Goal: Task Accomplishment & Management: Use online tool/utility

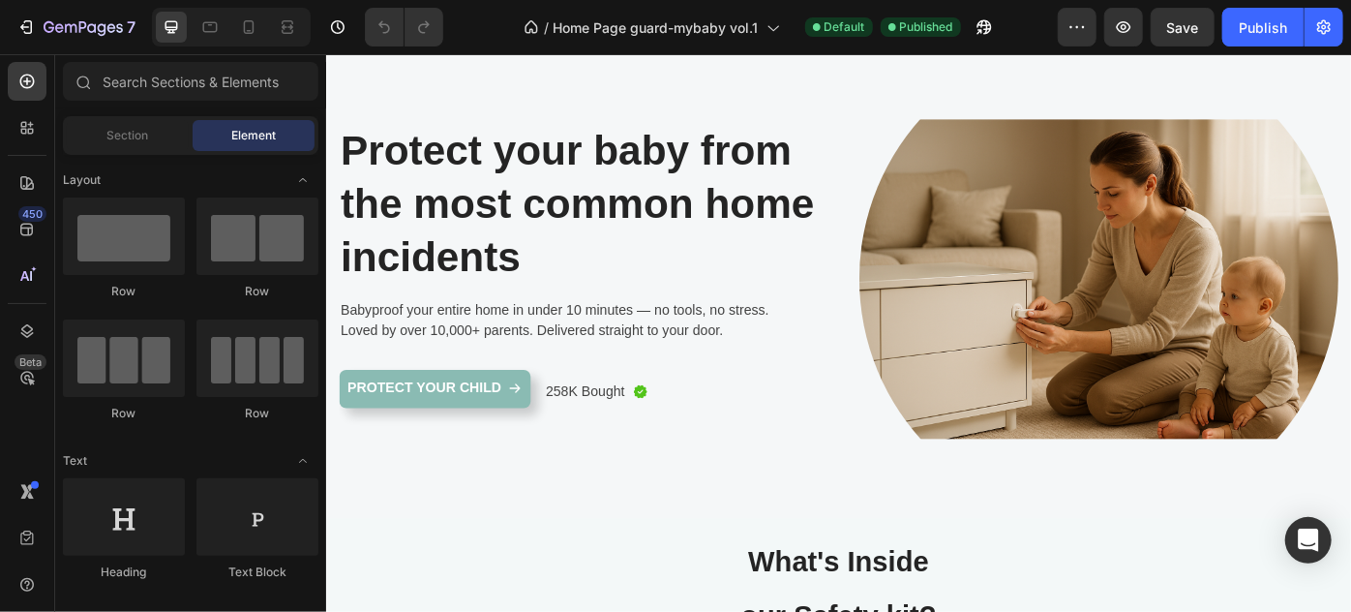
scroll to position [87, 0]
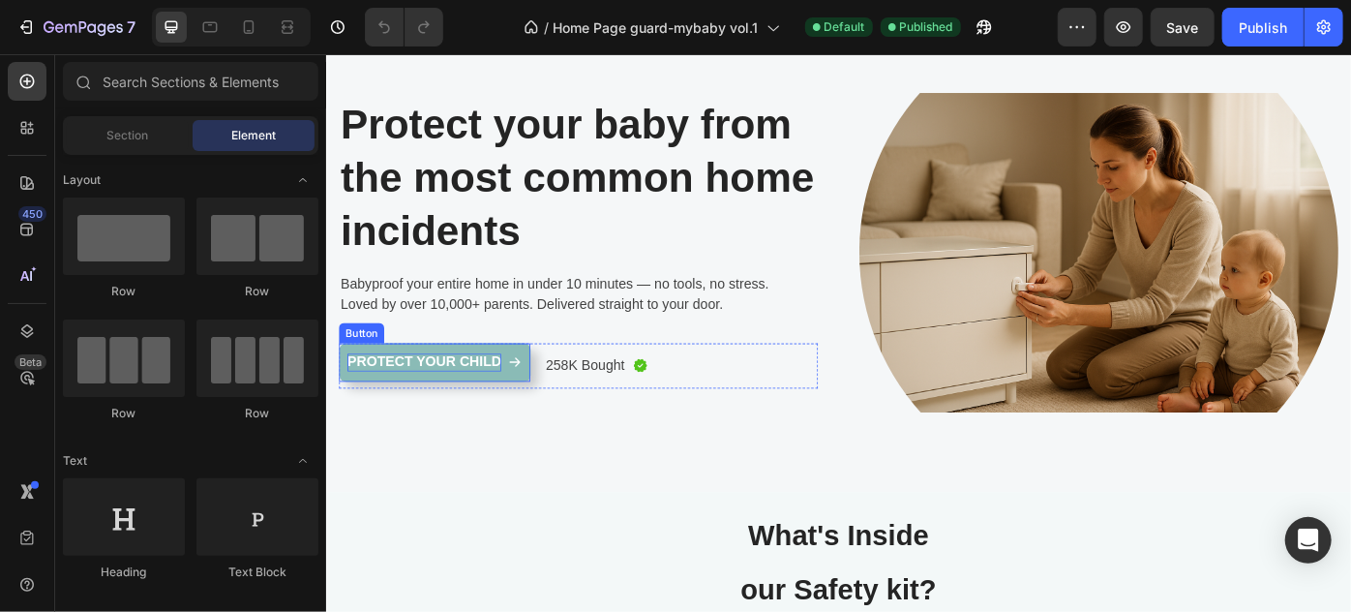
click at [516, 405] on p "Protect Your Child" at bounding box center [436, 402] width 174 height 20
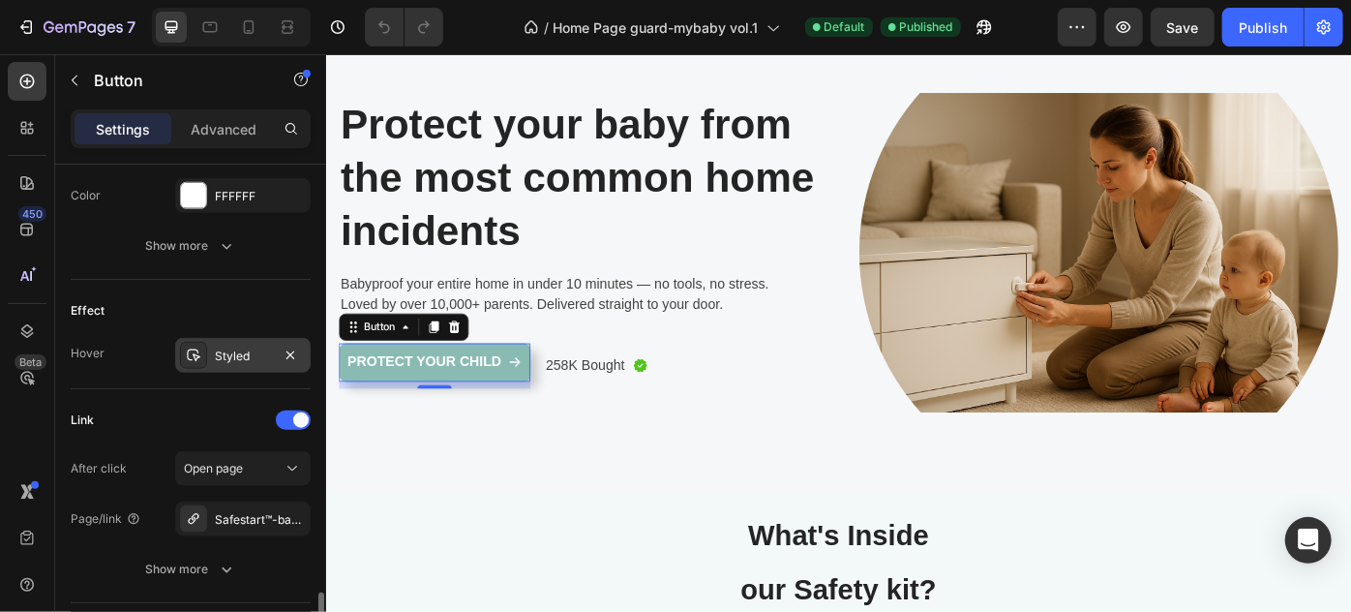
scroll to position [1143, 0]
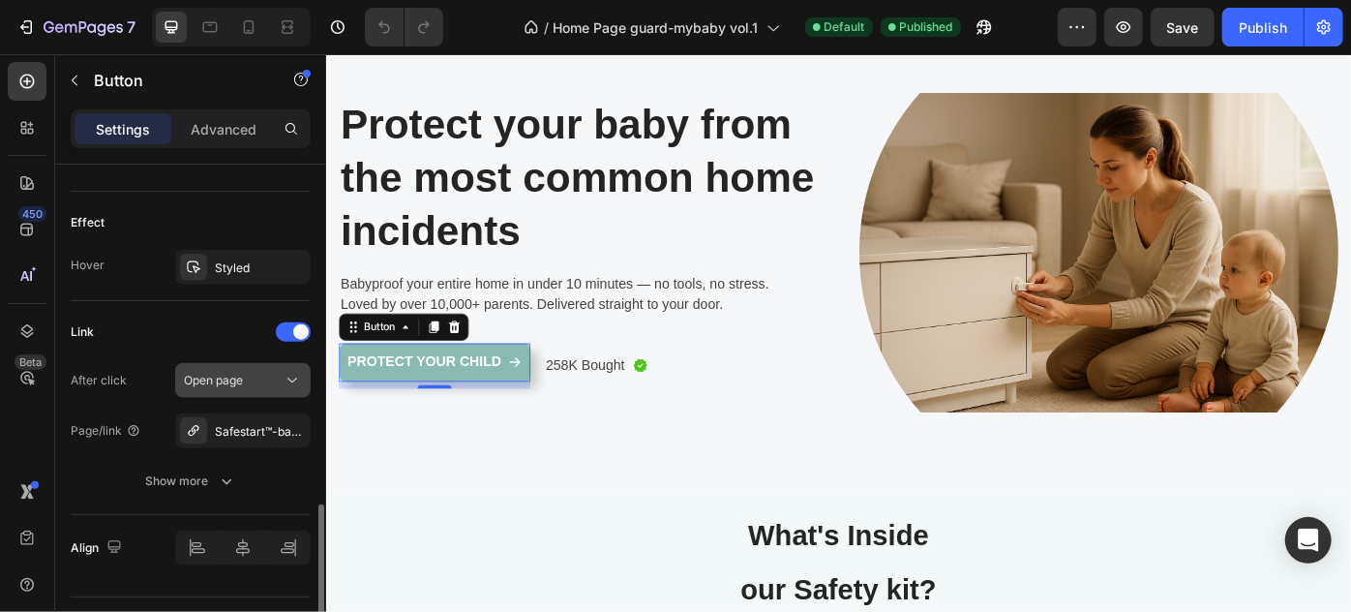
click at [289, 371] on icon at bounding box center [292, 380] width 19 height 19
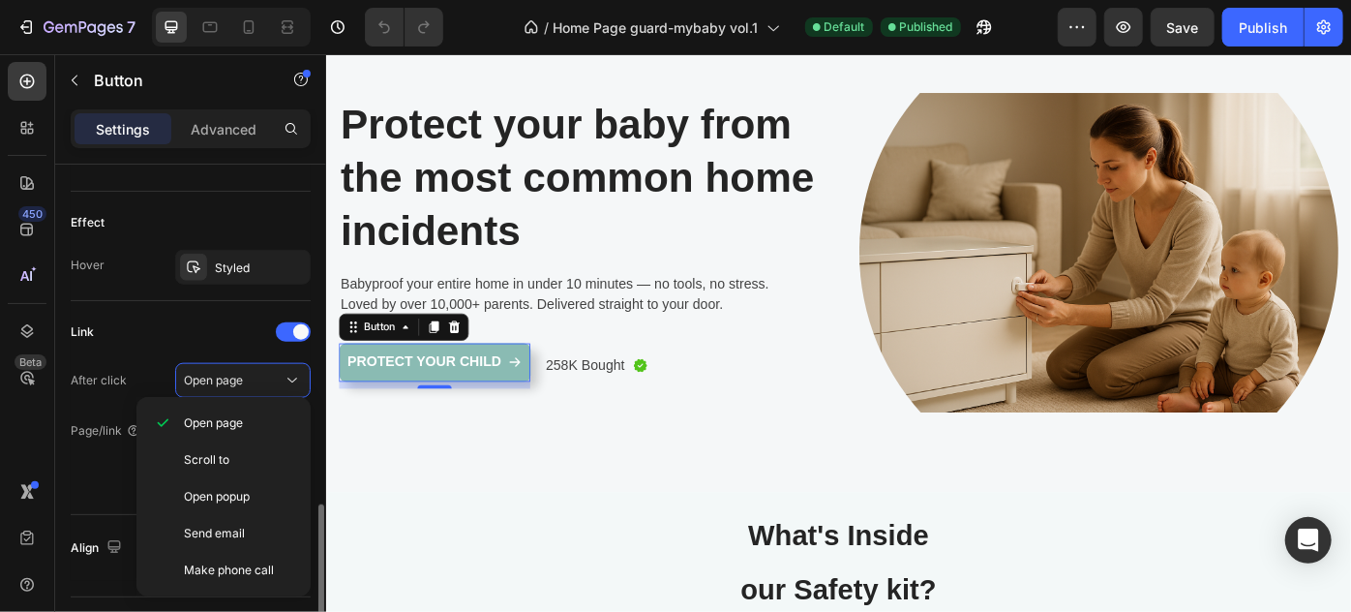
click at [206, 331] on div "Link" at bounding box center [191, 332] width 240 height 31
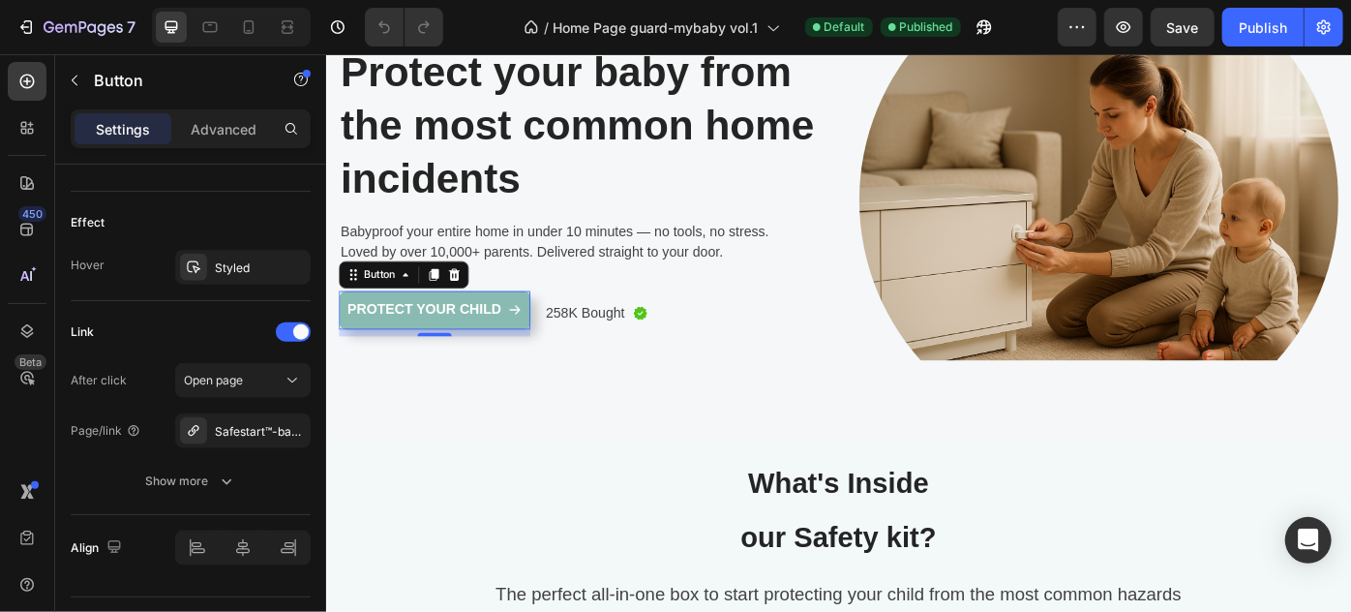
scroll to position [175, 0]
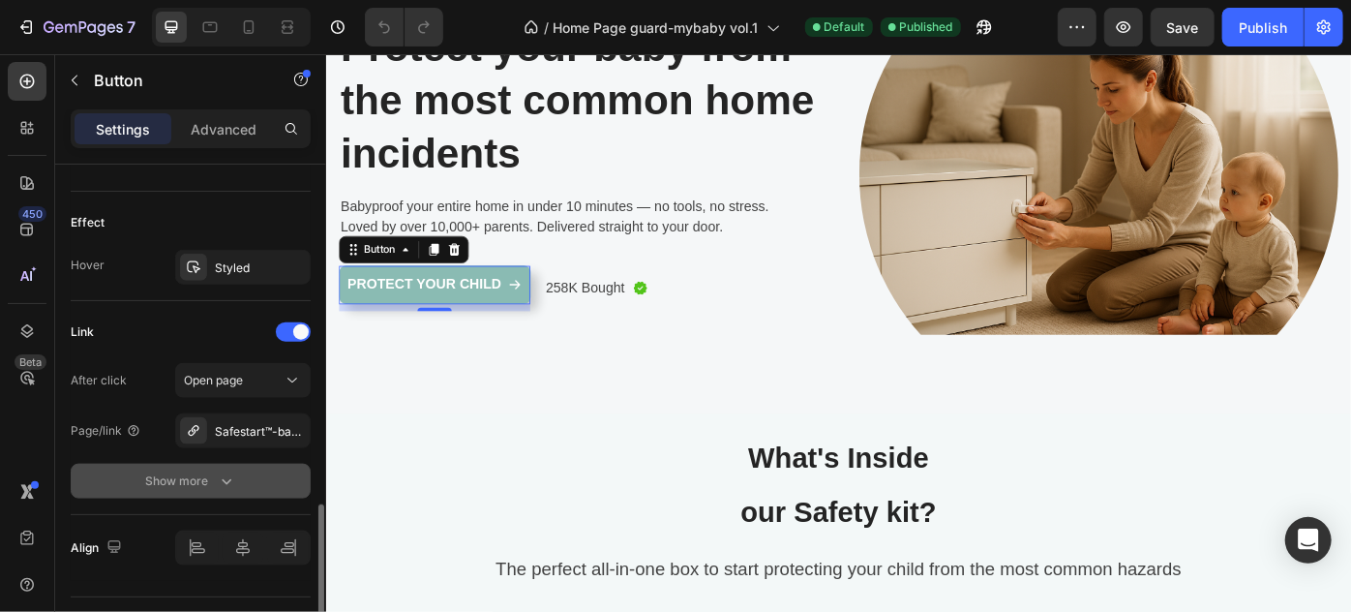
click at [203, 487] on button "Show more" at bounding box center [191, 481] width 240 height 35
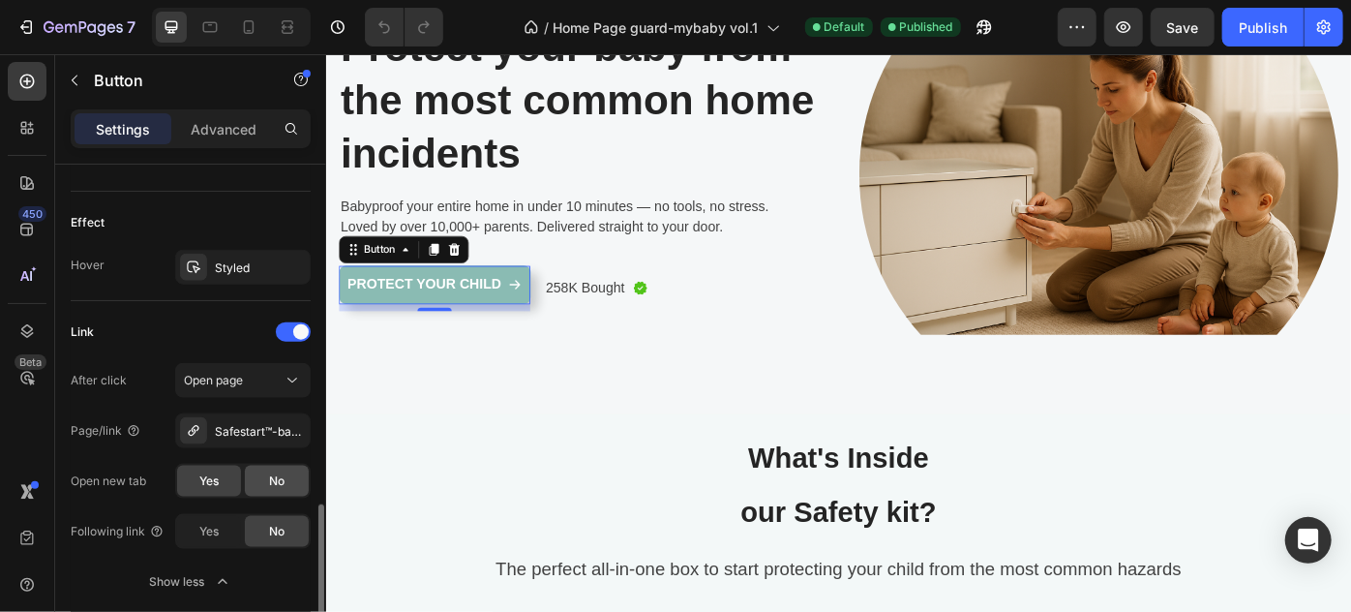
click at [284, 474] on span "No" at bounding box center [276, 480] width 15 height 17
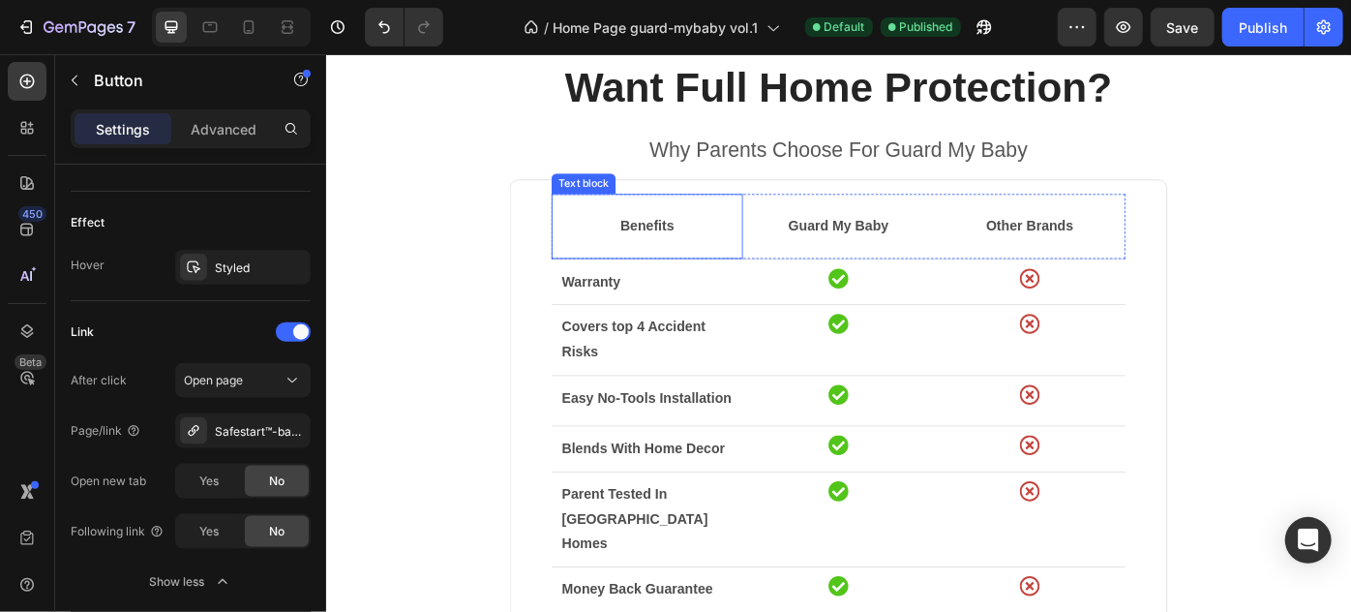
scroll to position [1672, 0]
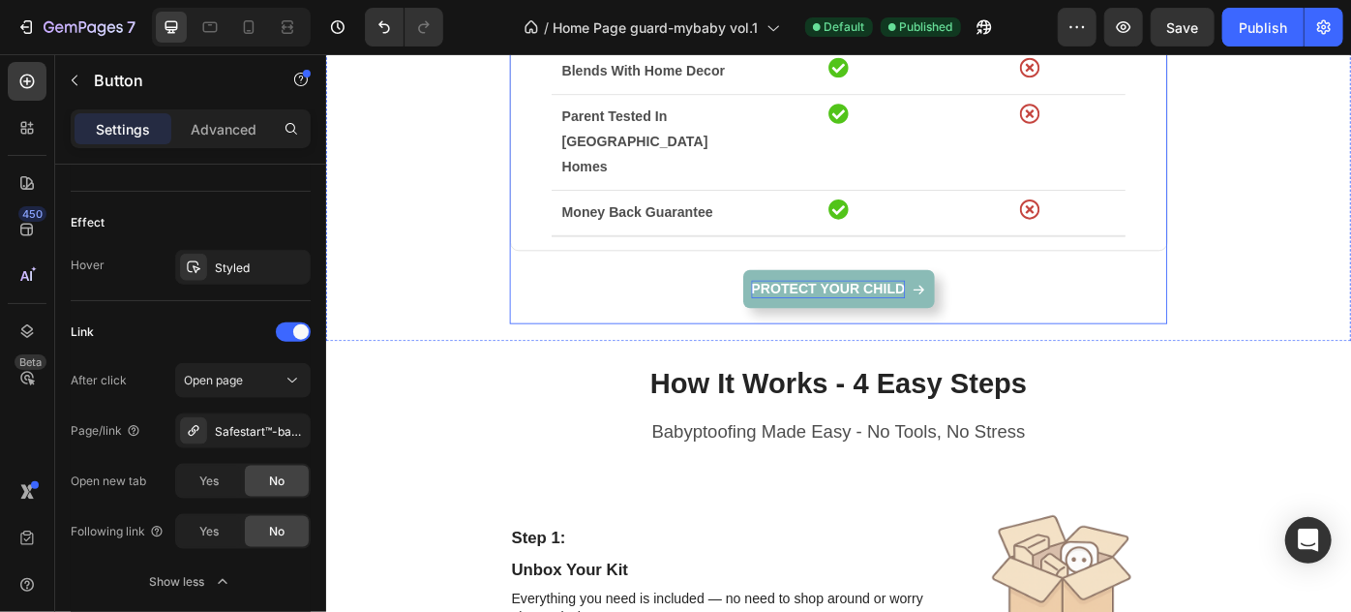
click at [883, 309] on p "Protect Your Child" at bounding box center [894, 319] width 174 height 20
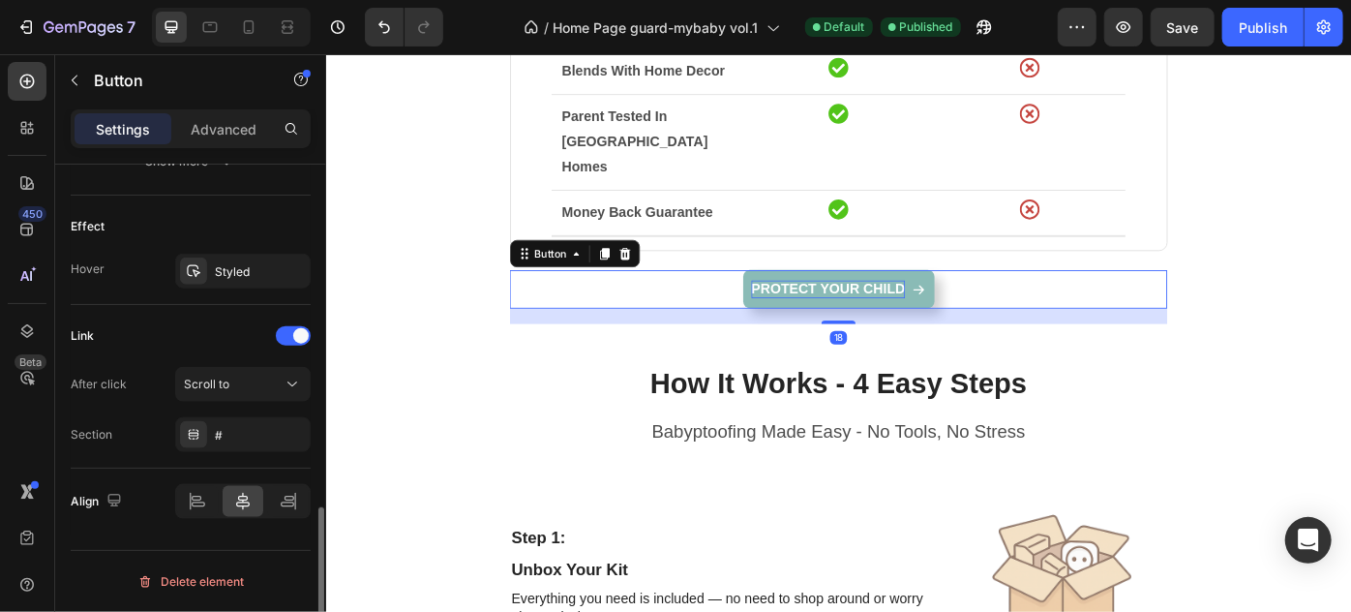
scroll to position [1134, 0]
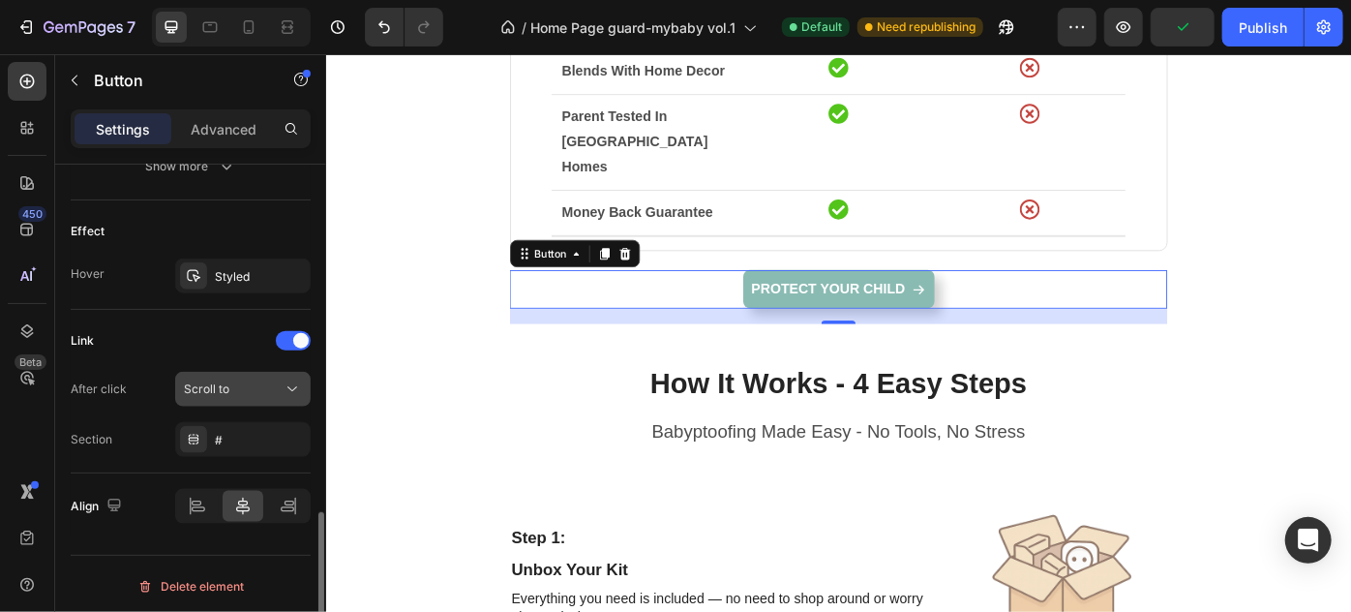
click at [292, 380] on icon at bounding box center [292, 388] width 19 height 19
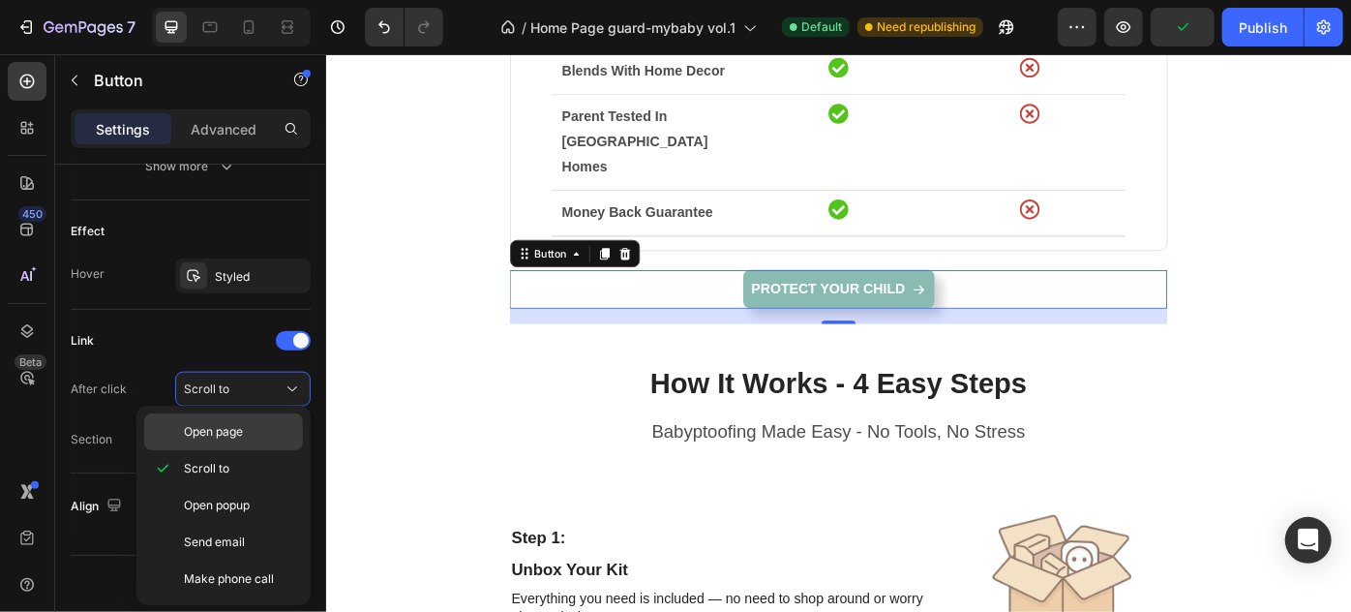
click at [235, 433] on span "Open page" at bounding box center [213, 431] width 59 height 17
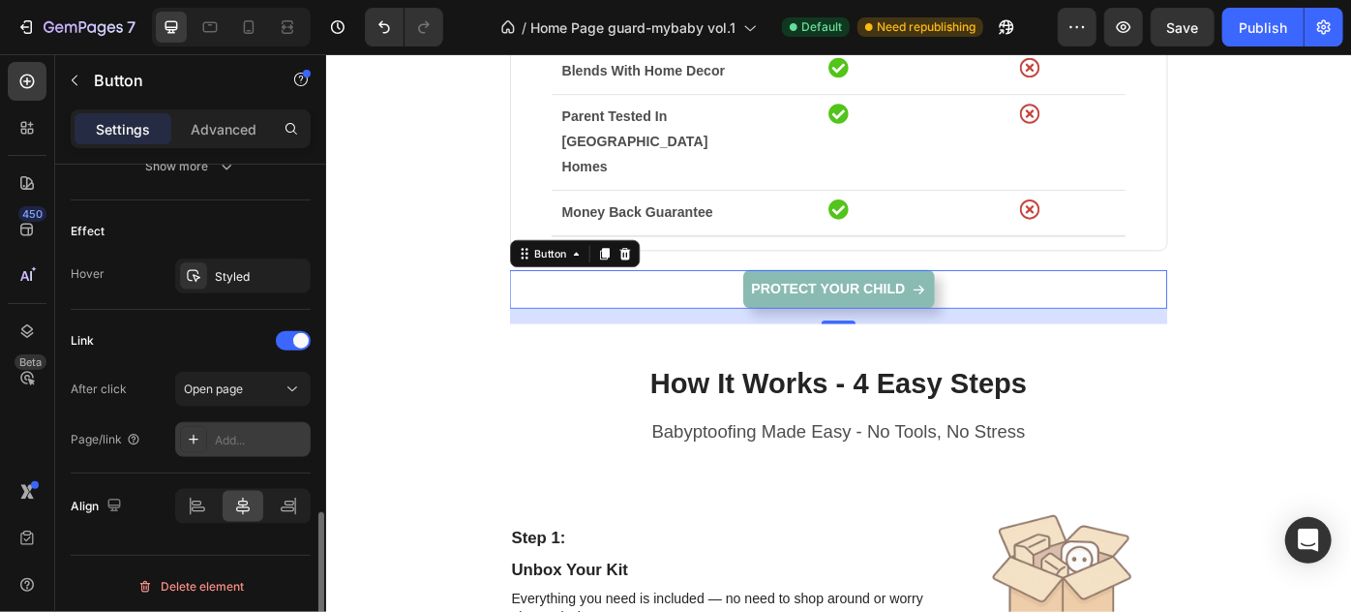
click at [249, 432] on div "Add..." at bounding box center [260, 440] width 91 height 17
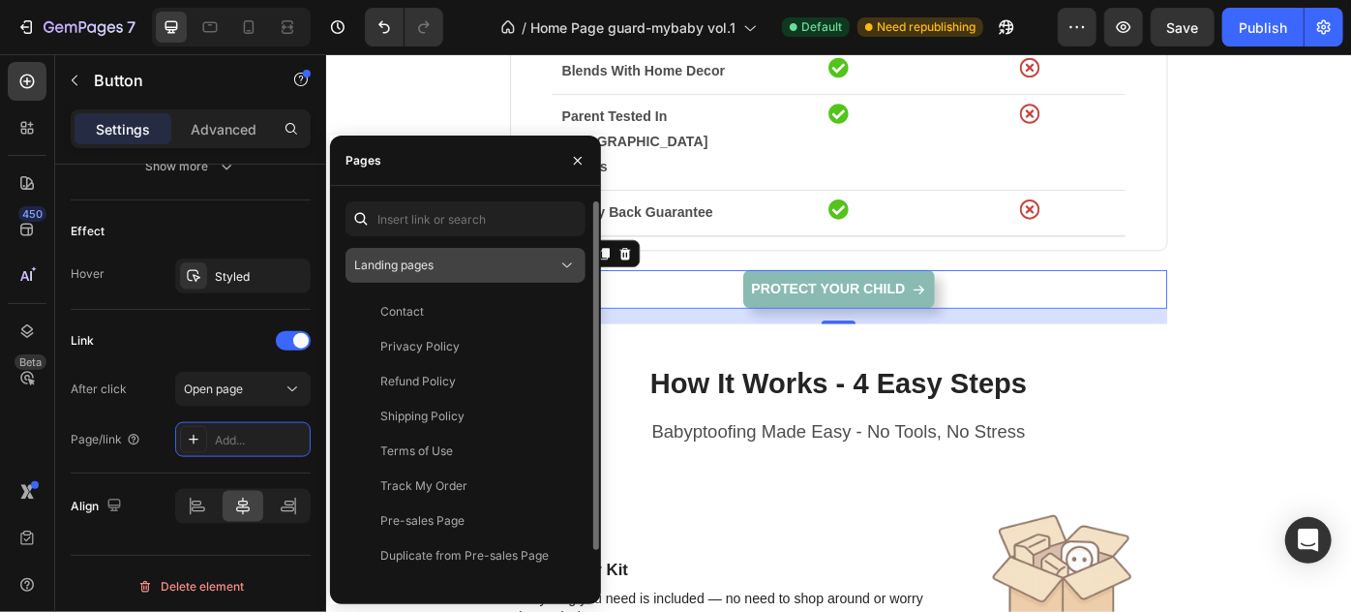
click at [569, 265] on icon at bounding box center [567, 265] width 10 height 5
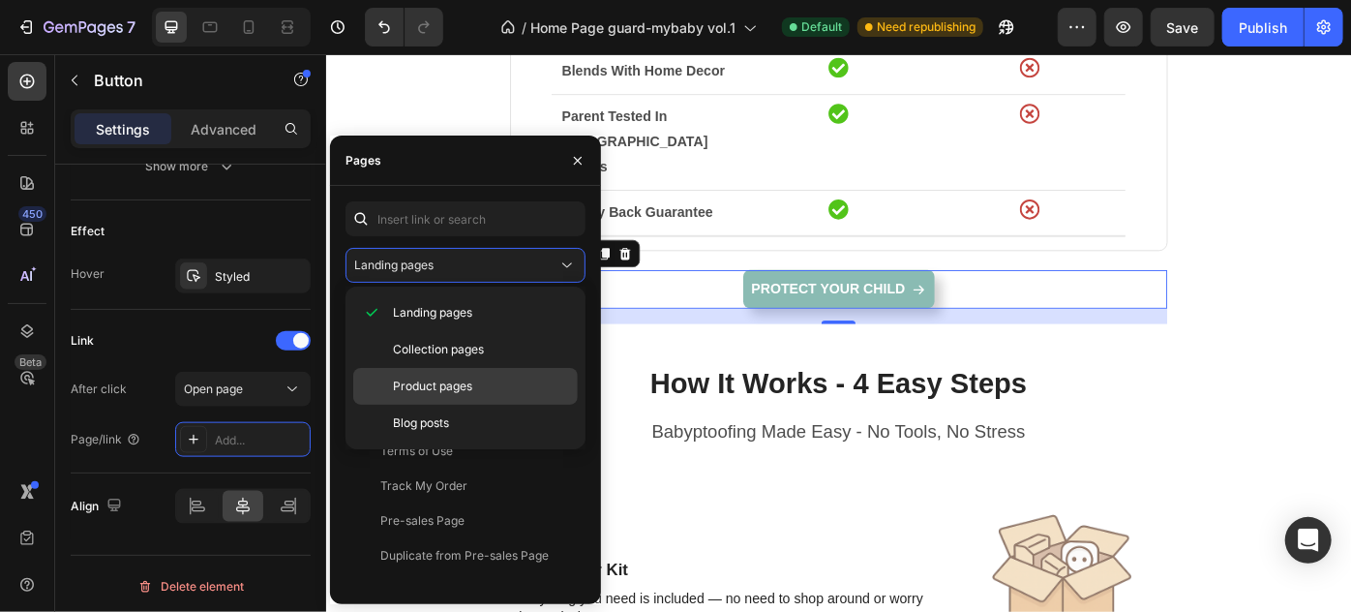
click at [466, 378] on span "Product pages" at bounding box center [432, 386] width 79 height 17
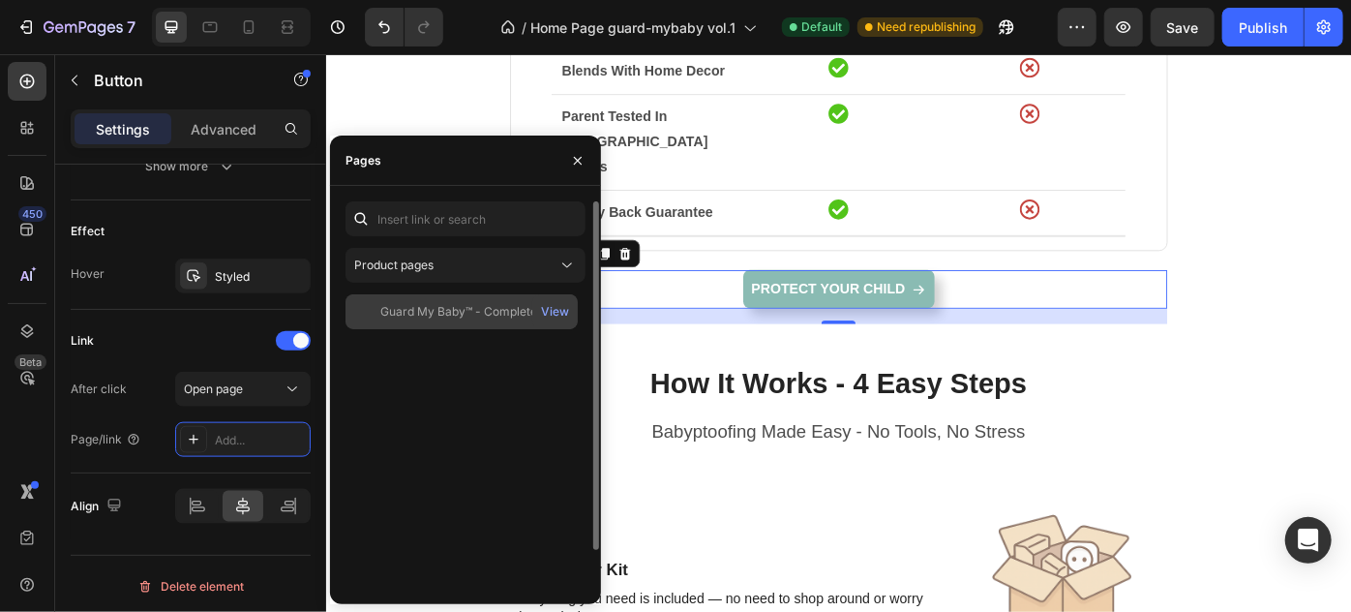
click at [457, 317] on div "Guard My Baby™ - Complete Home Safety Kit" at bounding box center [473, 311] width 186 height 17
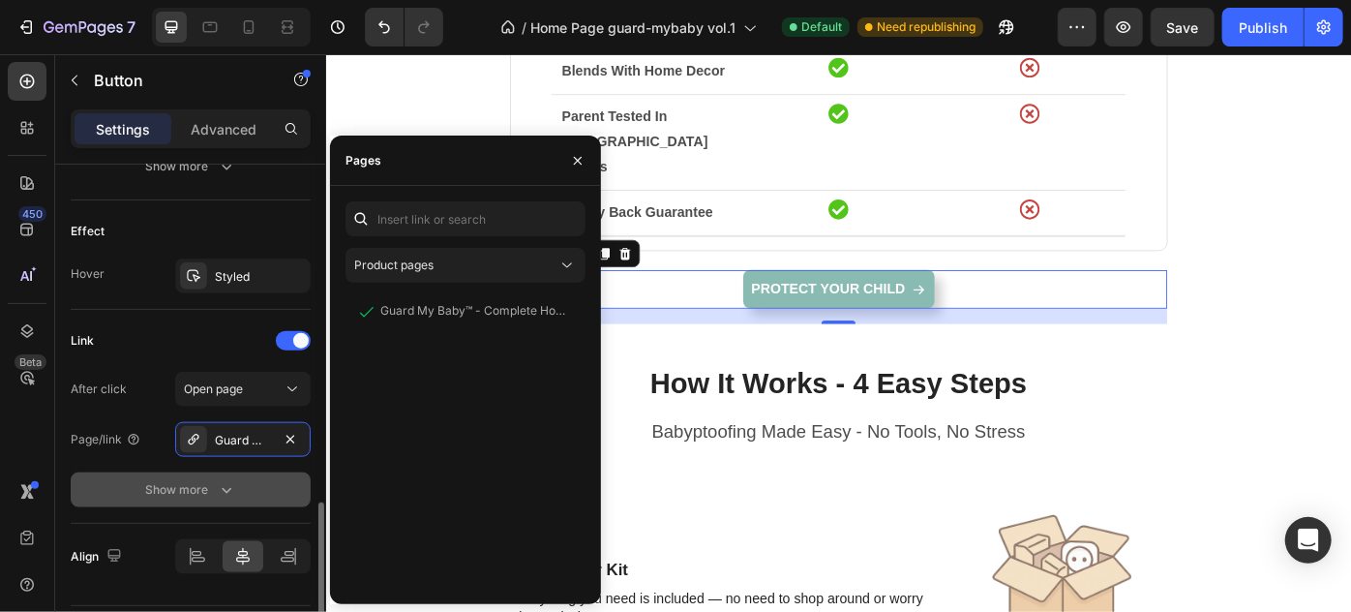
click at [219, 481] on icon "button" at bounding box center [226, 489] width 19 height 19
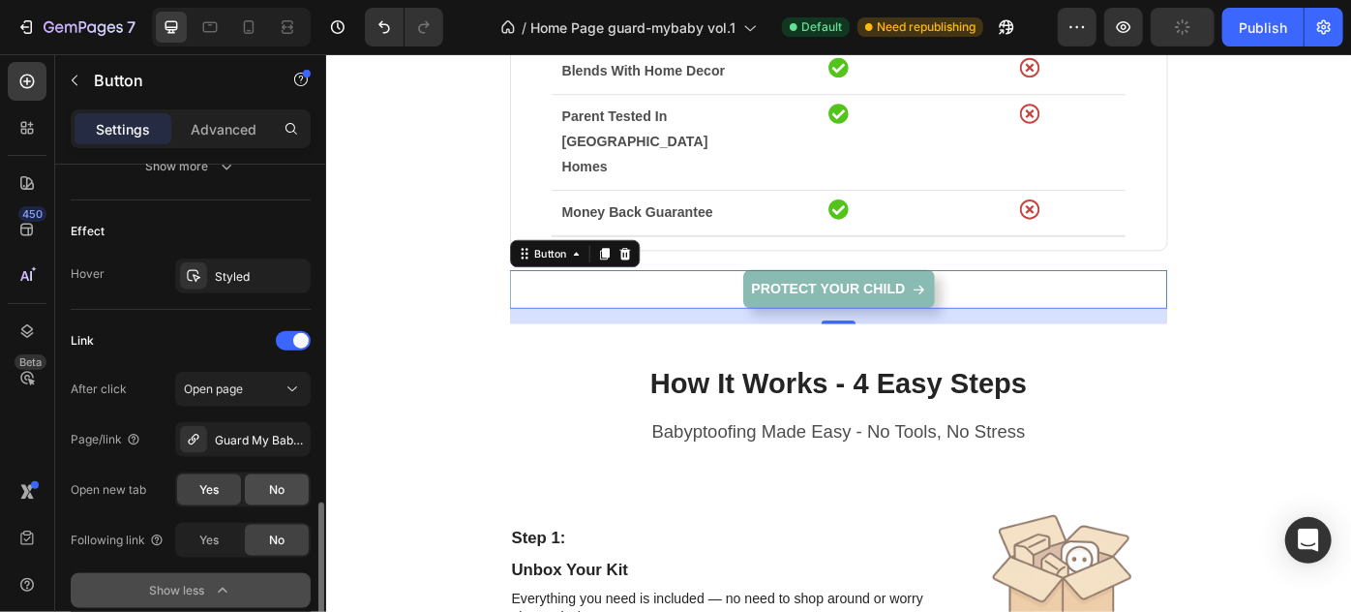
click at [276, 482] on span "No" at bounding box center [276, 489] width 15 height 17
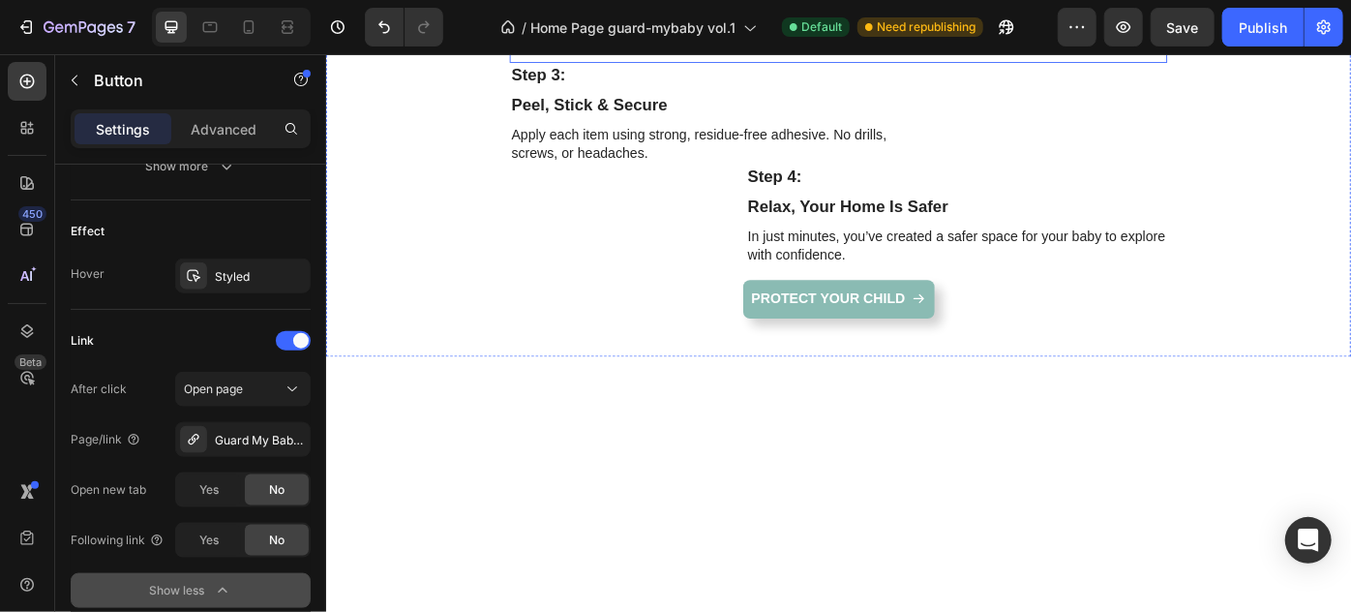
scroll to position [2640, 0]
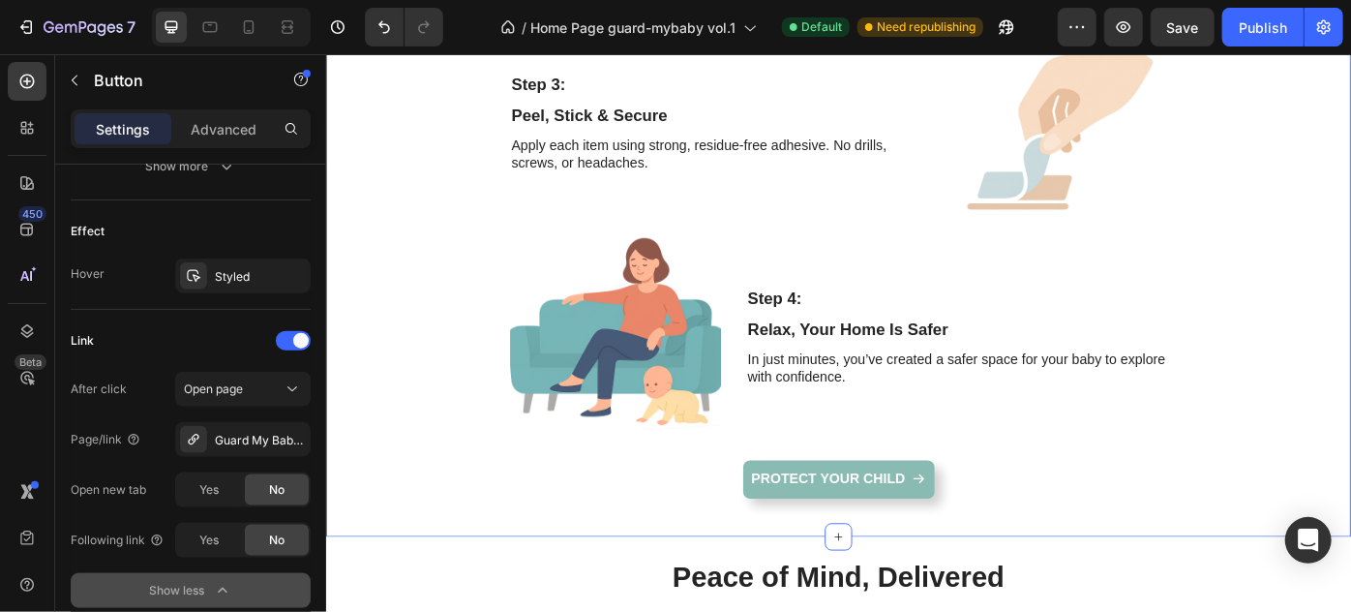
click at [870, 528] on p "Protect Your child" at bounding box center [894, 535] width 174 height 20
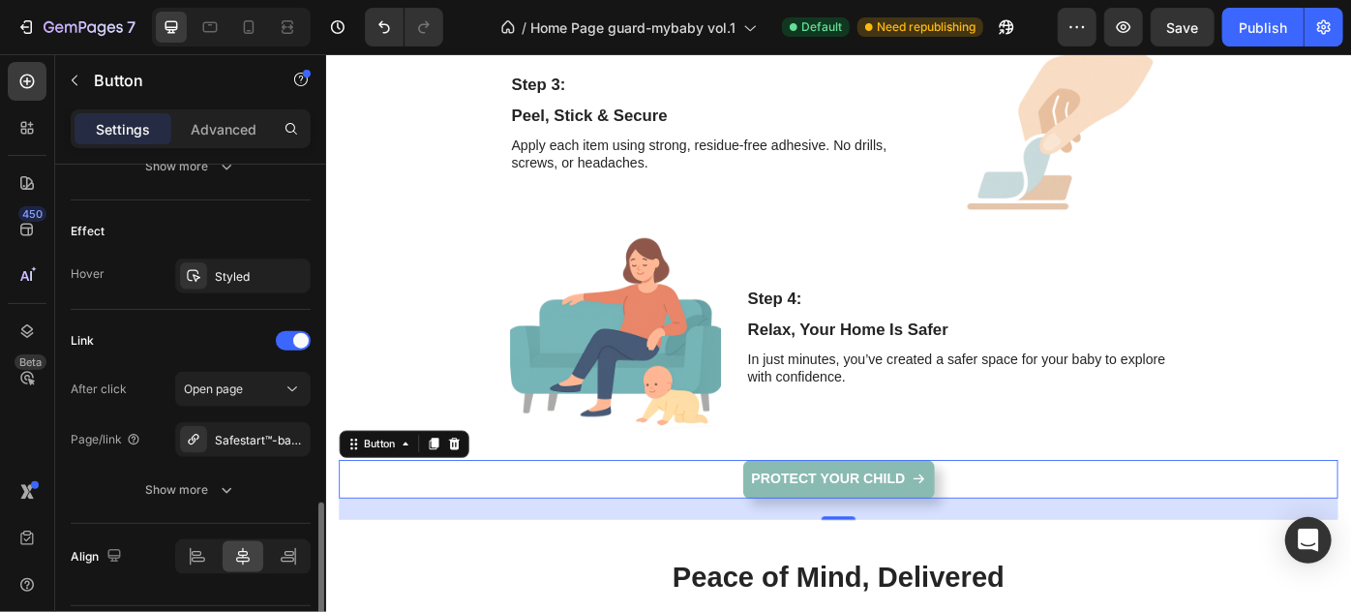
click at [154, 539] on div "Align" at bounding box center [191, 556] width 240 height 35
click at [168, 497] on button "Show more" at bounding box center [191, 489] width 240 height 35
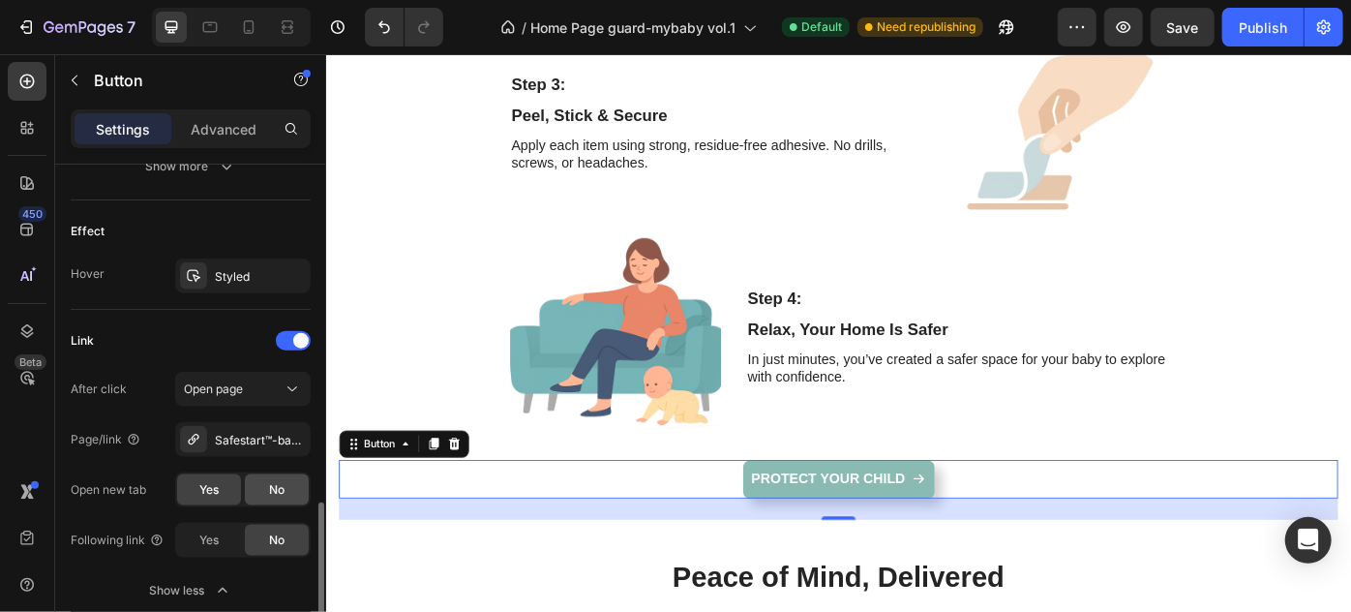
click at [269, 483] on span "No" at bounding box center [276, 489] width 15 height 17
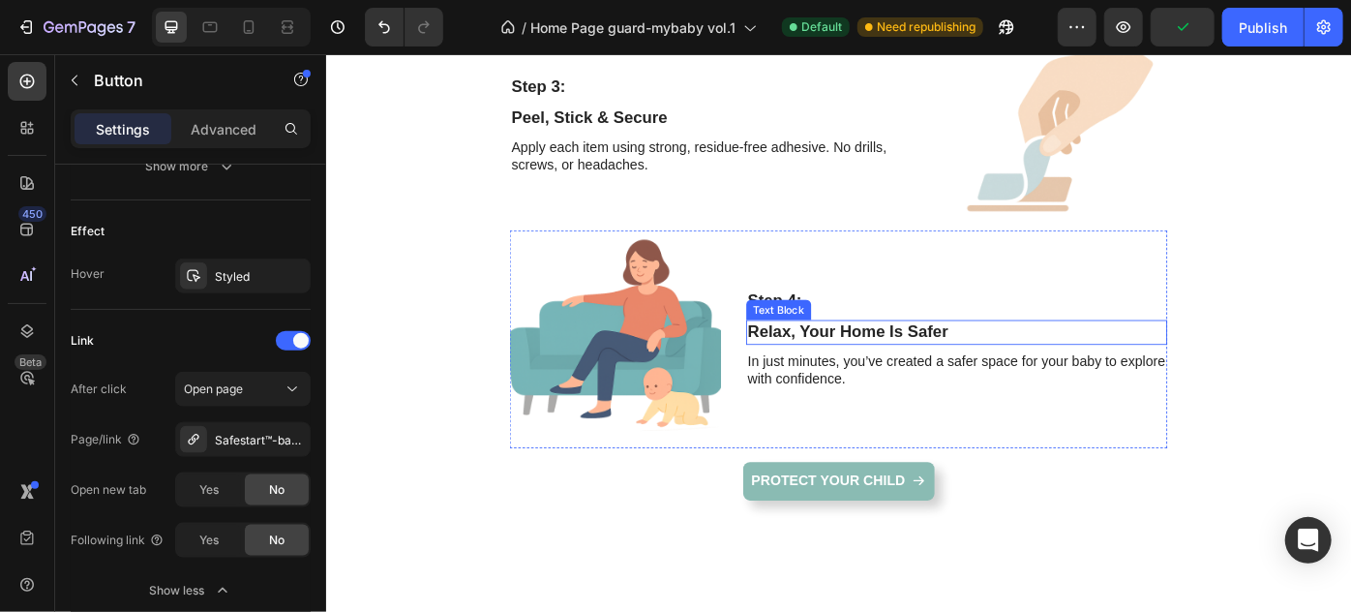
scroll to position [2540, 0]
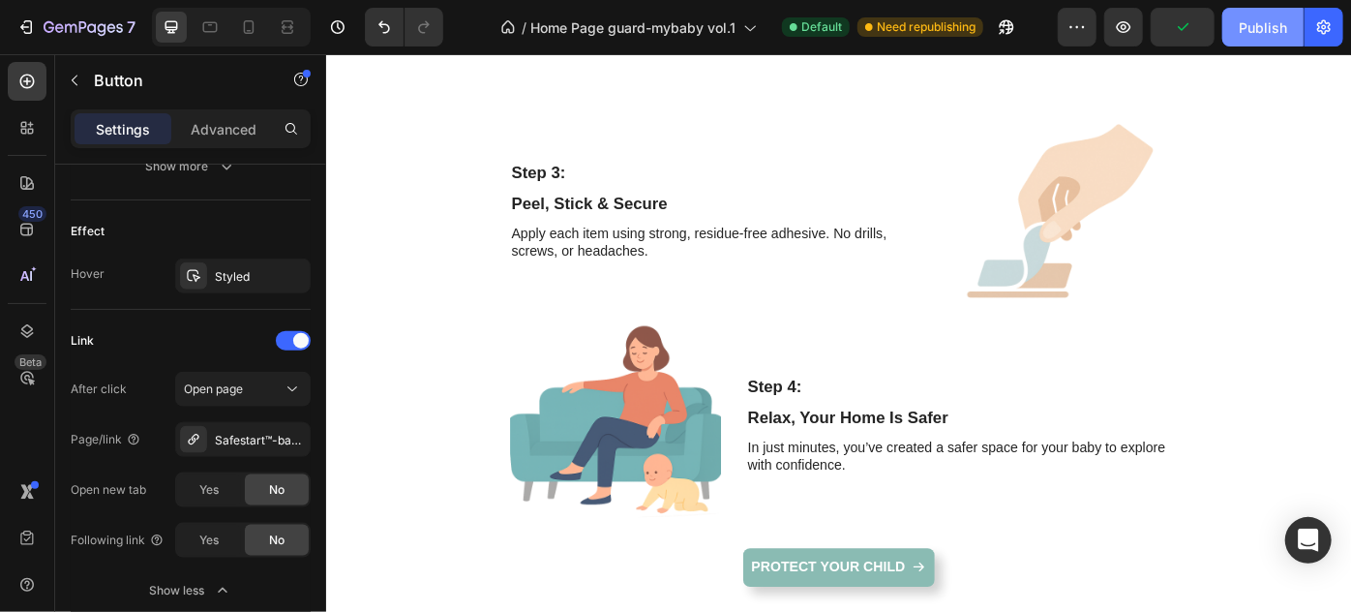
click at [1264, 21] on div "Publish" at bounding box center [1263, 27] width 48 height 20
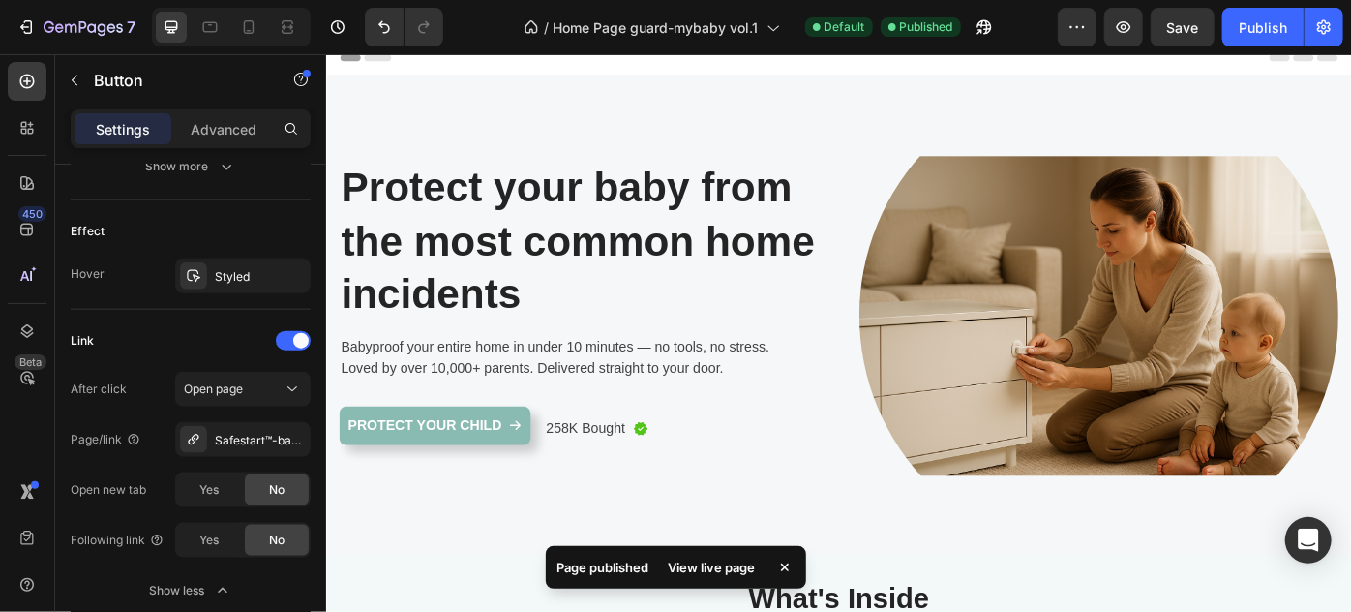
scroll to position [0, 0]
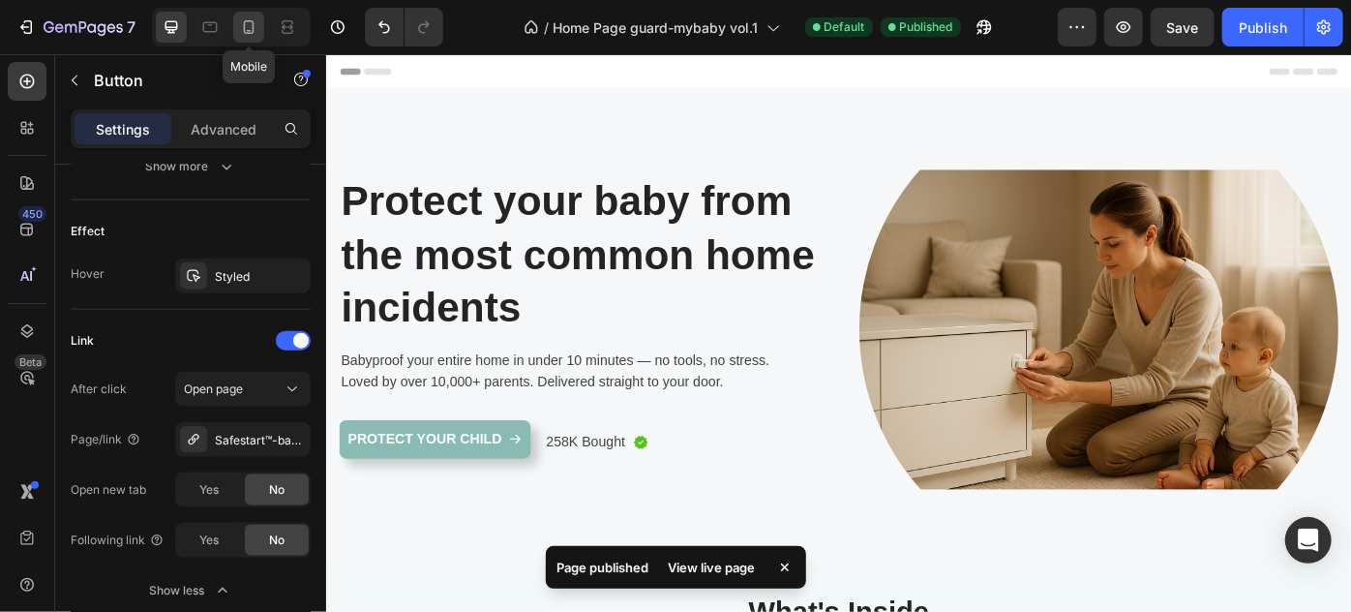
click at [255, 24] on icon at bounding box center [248, 26] width 19 height 19
type input "100%"
type input "14"
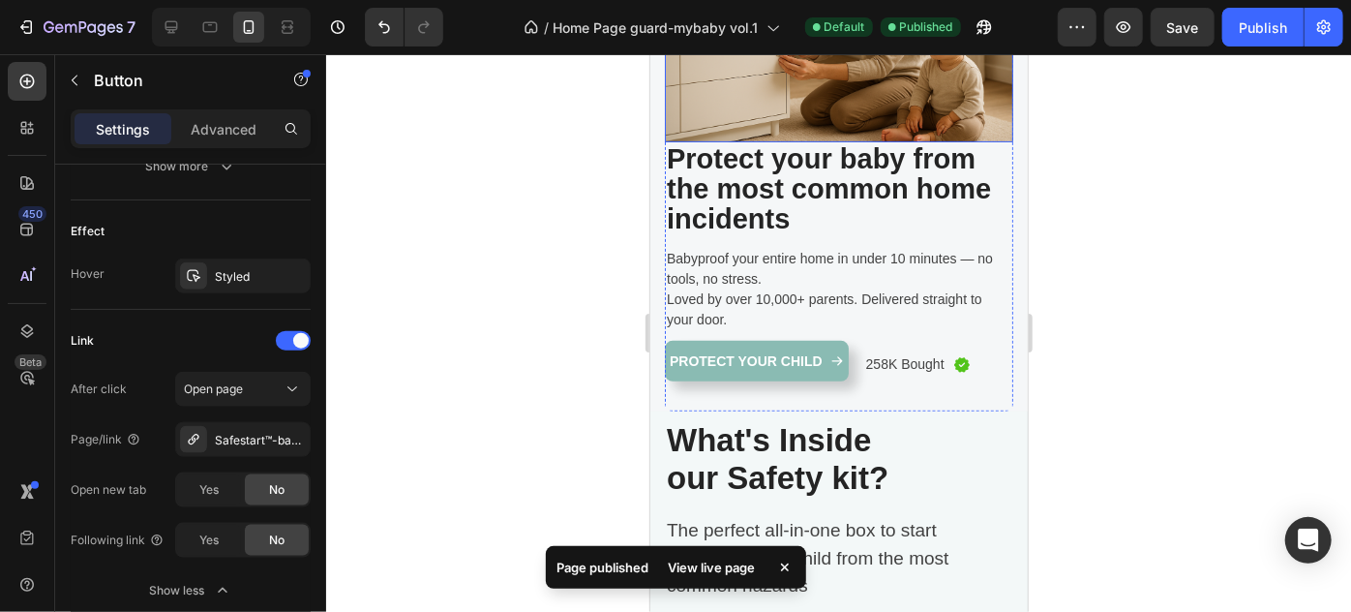
scroll to position [351, 0]
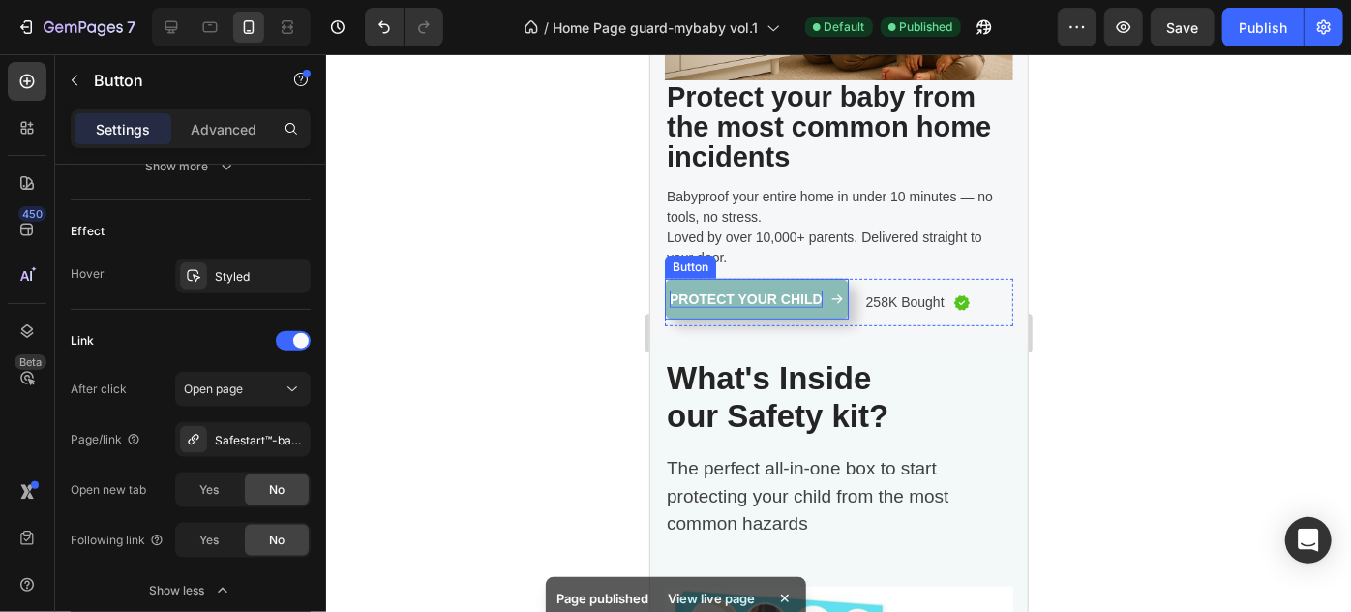
click at [775, 289] on p "Protect Your Child" at bounding box center [745, 297] width 153 height 17
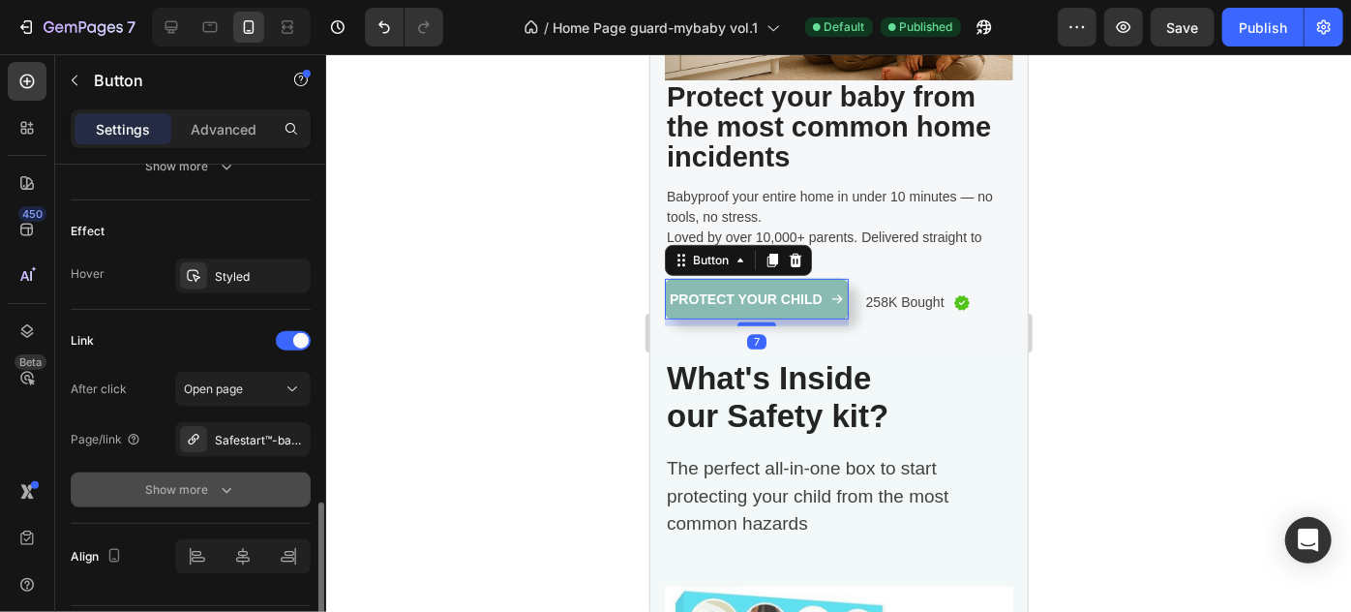
click at [219, 486] on icon "button" at bounding box center [226, 489] width 19 height 19
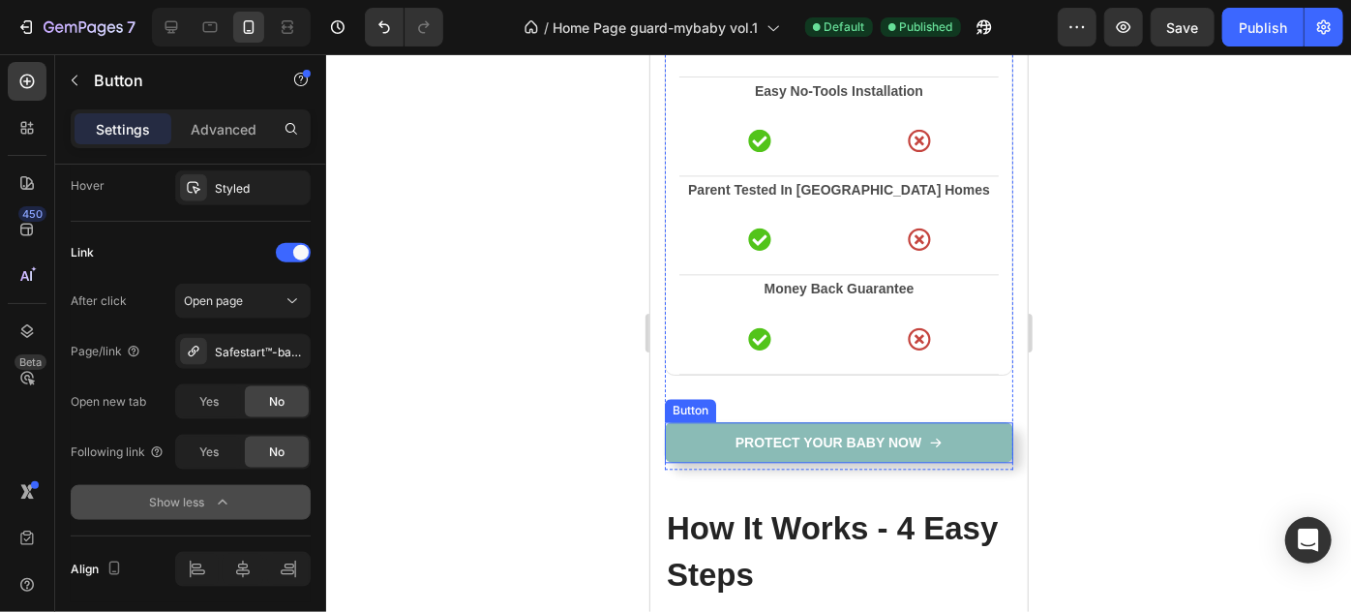
scroll to position [2287, 0]
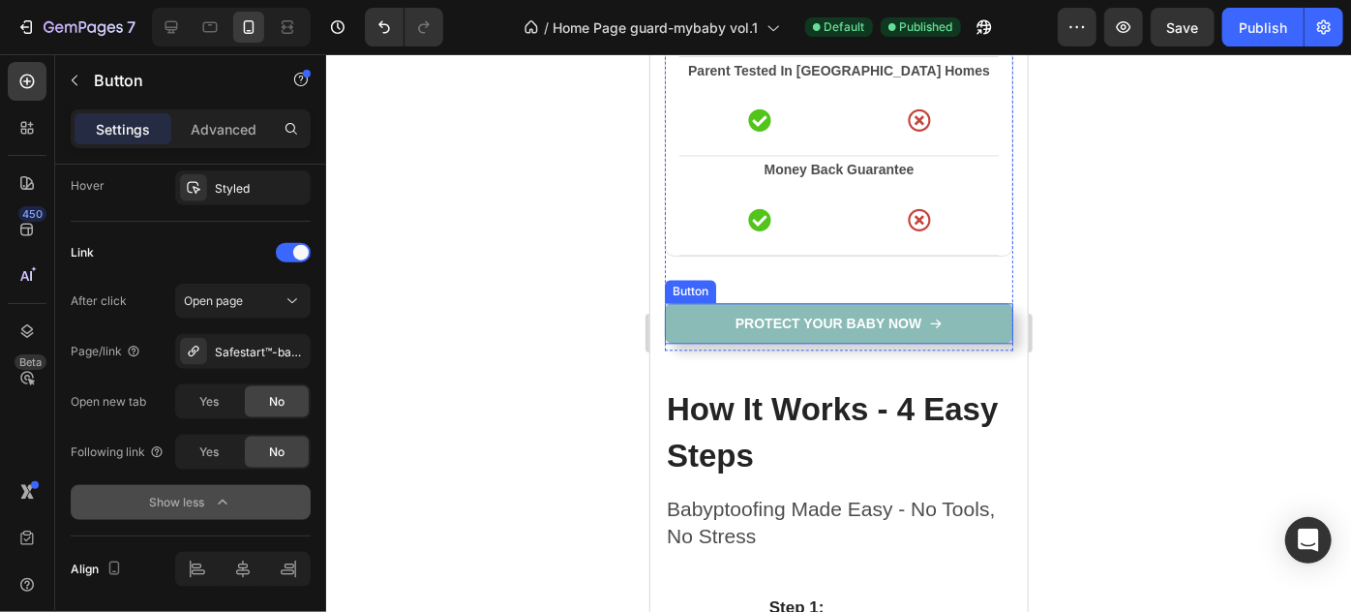
click at [714, 320] on link "Protect Your Baby Now" at bounding box center [838, 322] width 348 height 41
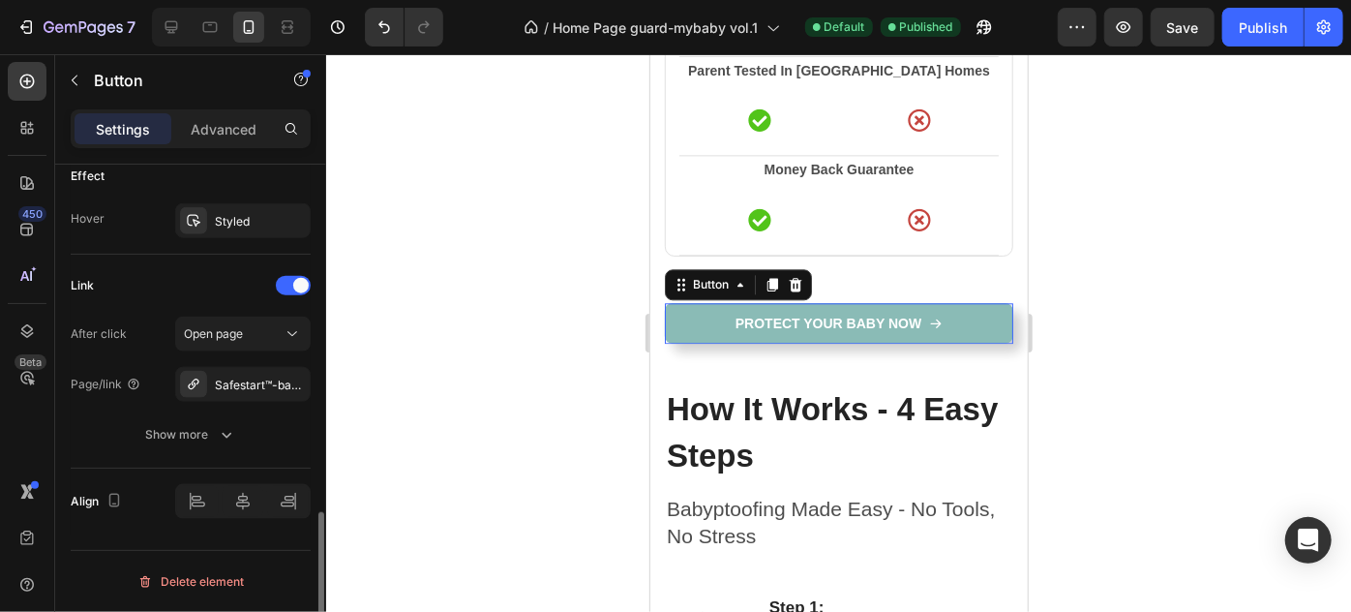
scroll to position [1185, 0]
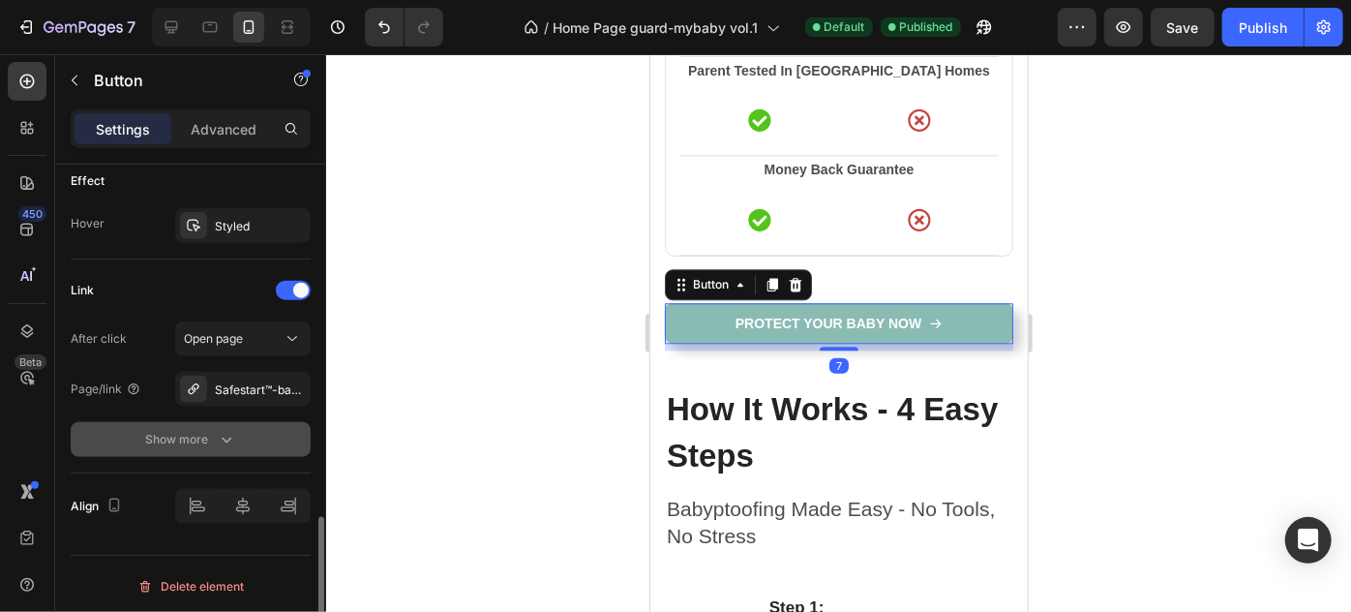
click at [201, 423] on button "Show more" at bounding box center [191, 439] width 240 height 35
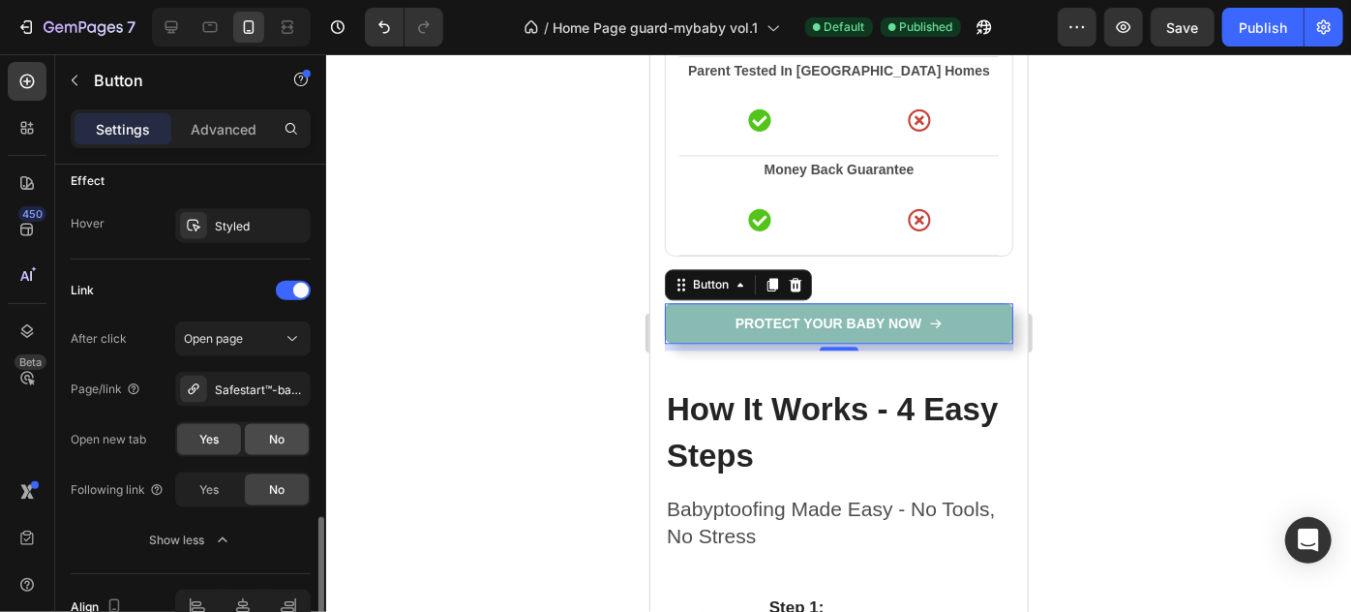
click at [289, 433] on div "No" at bounding box center [277, 439] width 64 height 31
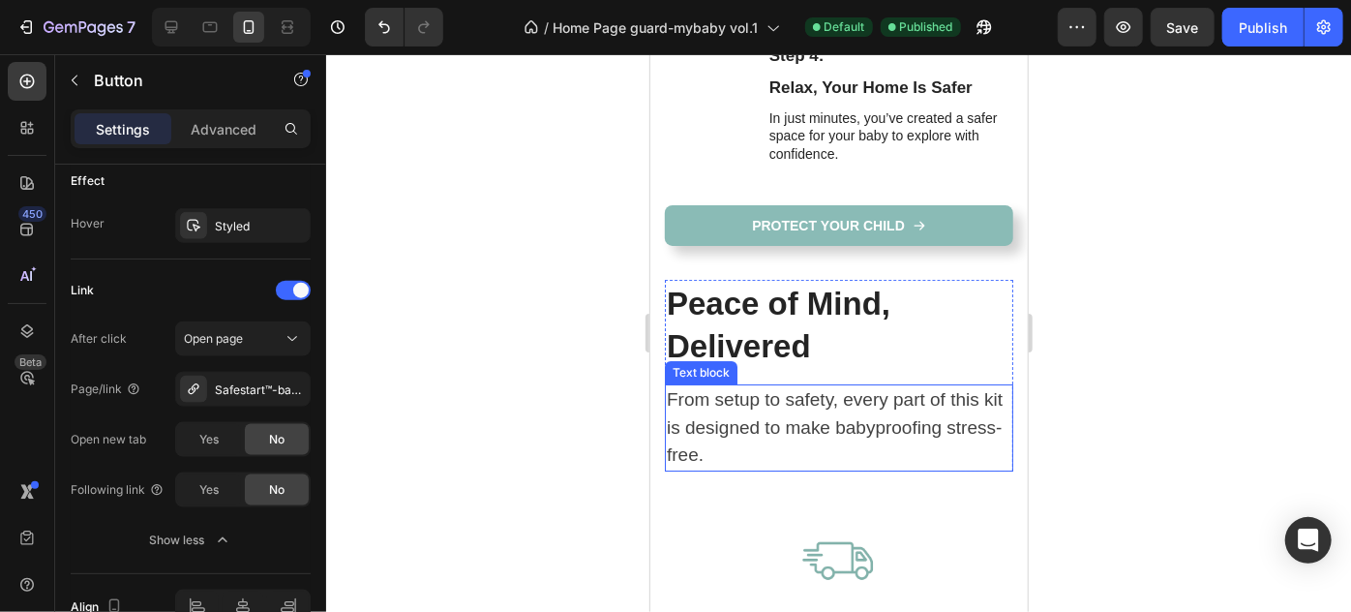
scroll to position [3255, 0]
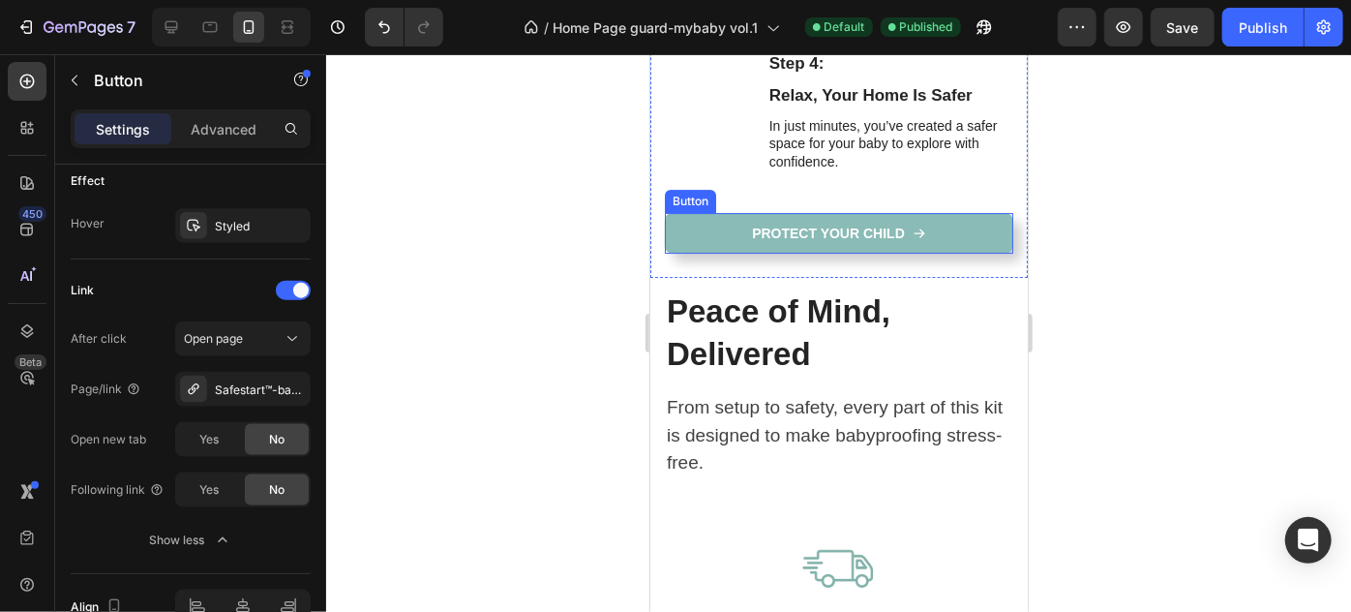
click at [730, 223] on link "Protect Your child" at bounding box center [838, 232] width 348 height 41
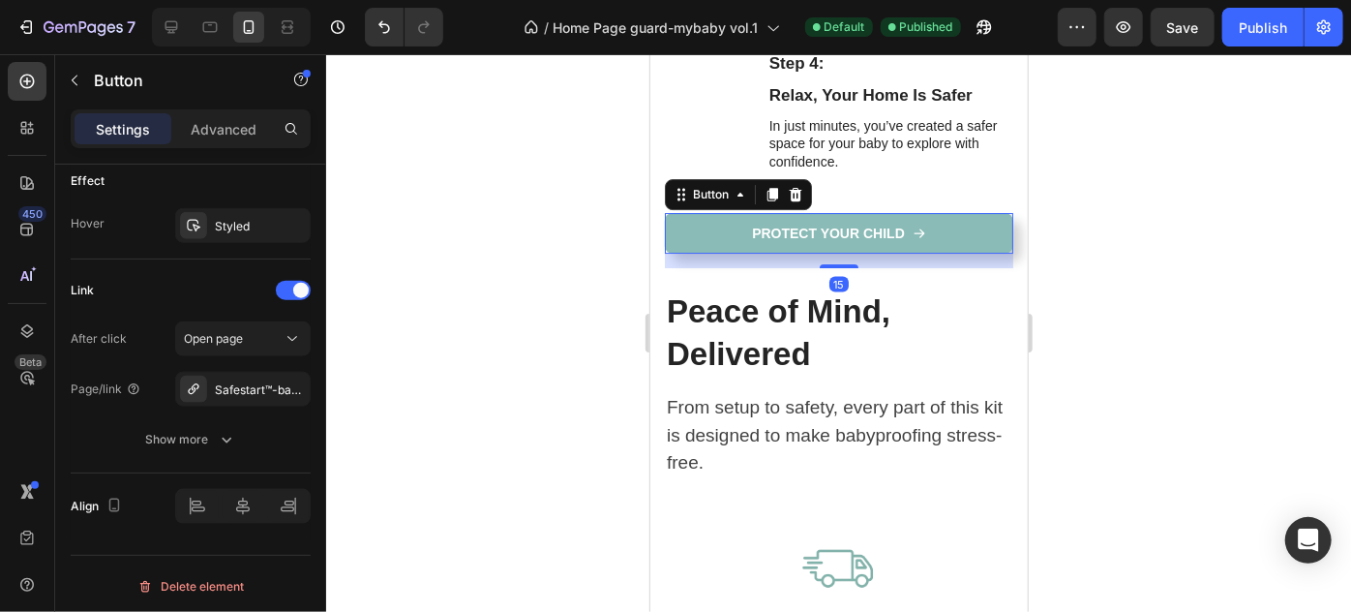
scroll to position [1185, 0]
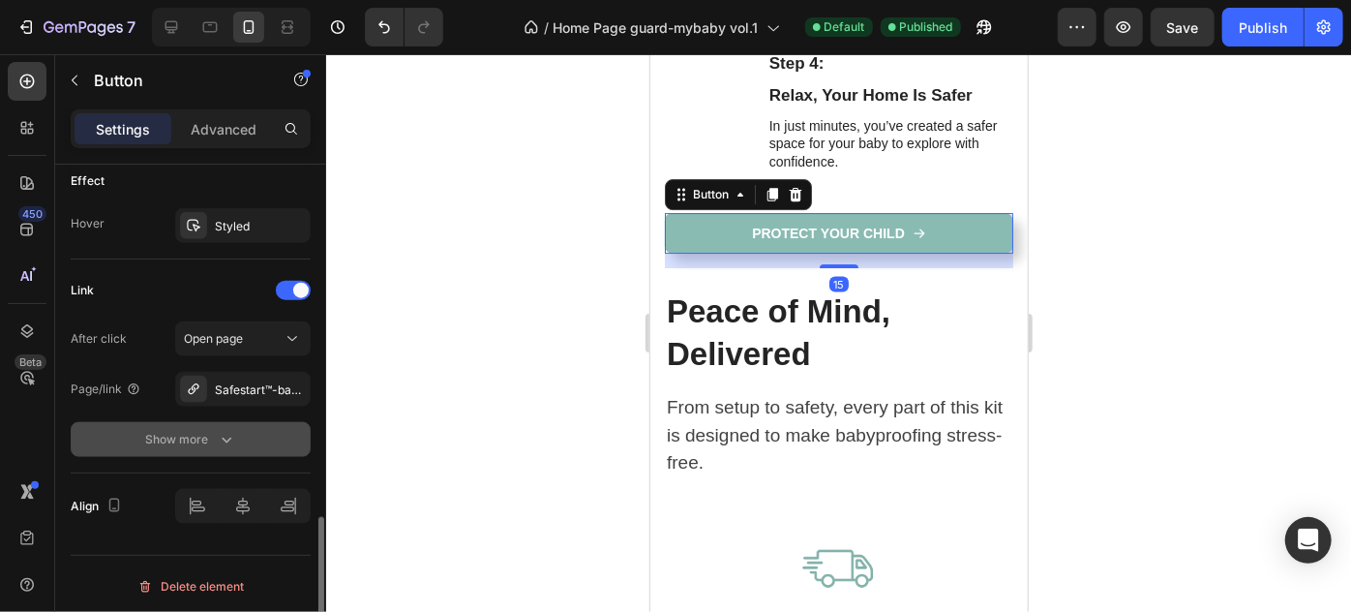
click at [221, 451] on button "Show more" at bounding box center [191, 439] width 240 height 35
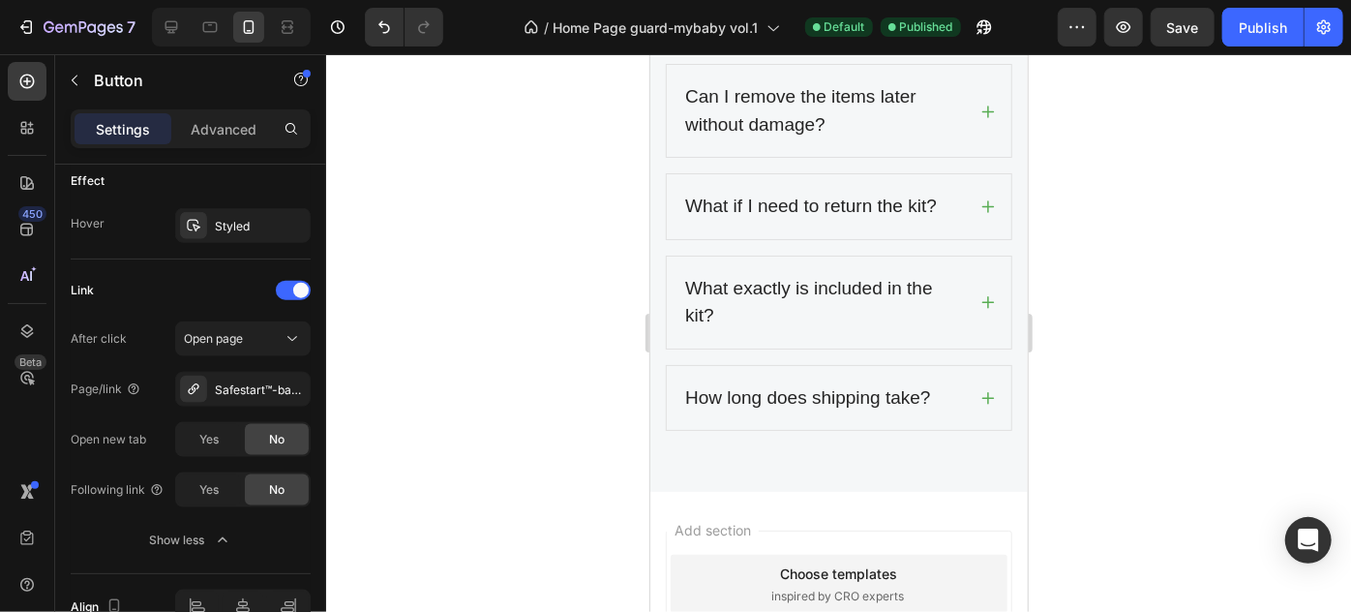
scroll to position [6088, 0]
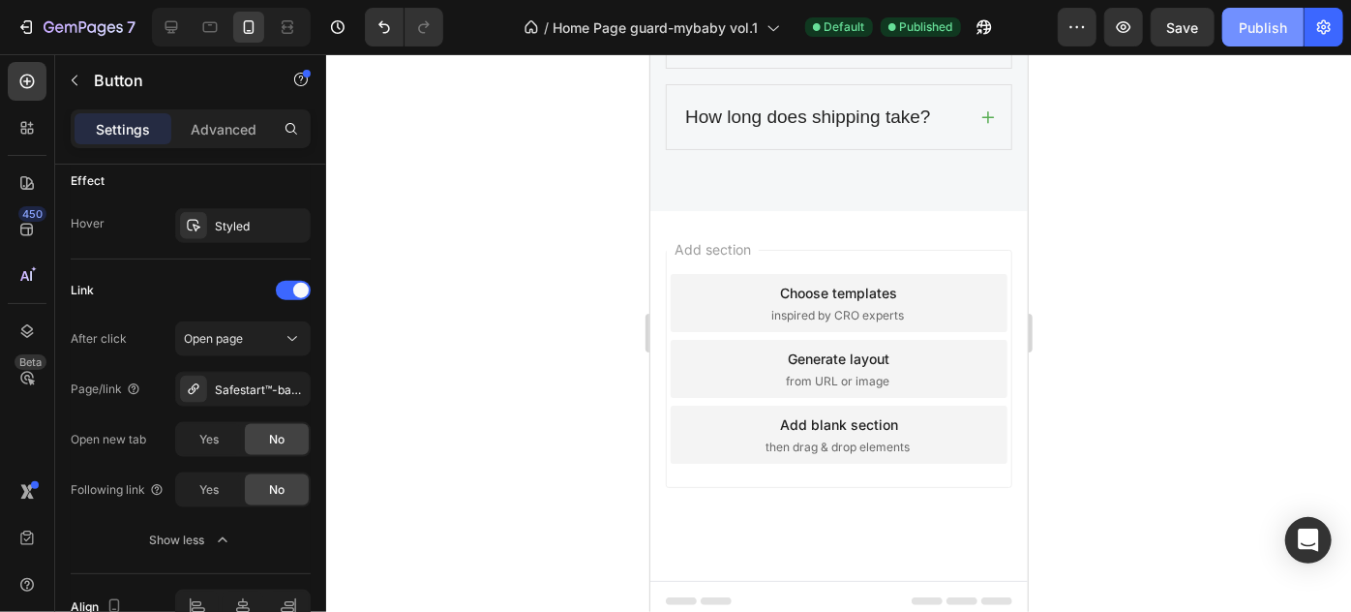
click at [1248, 35] on div "Publish" at bounding box center [1263, 27] width 48 height 20
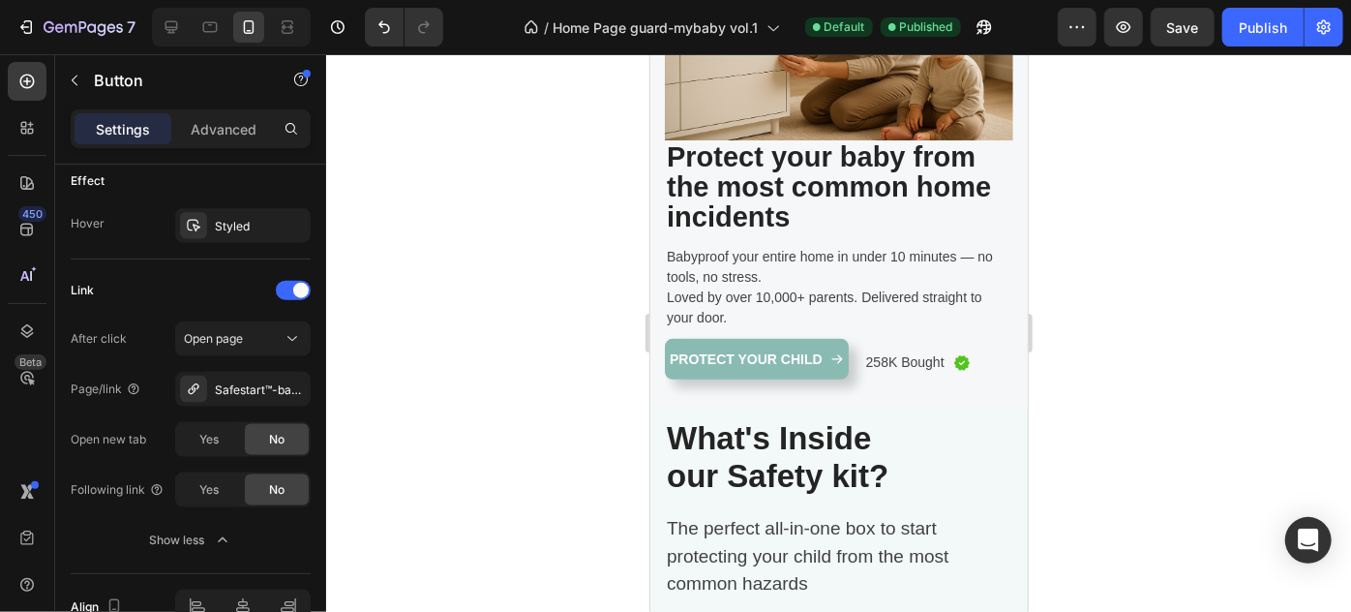
scroll to position [0, 0]
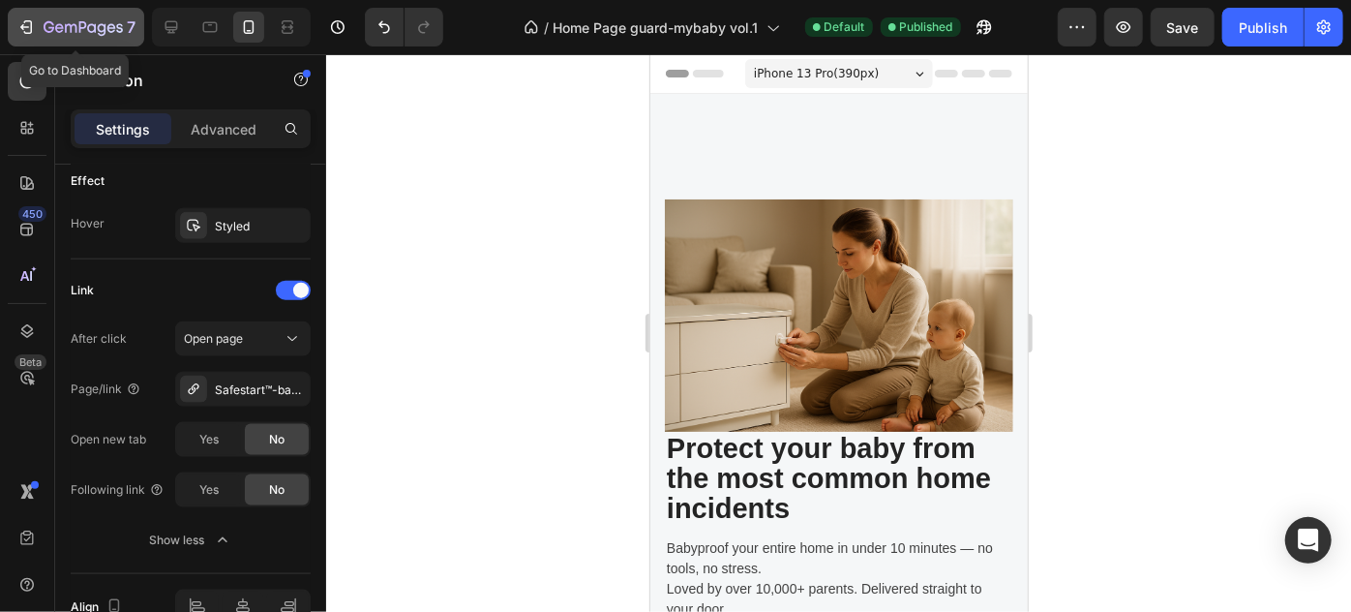
click at [41, 27] on div "7" at bounding box center [75, 26] width 119 height 23
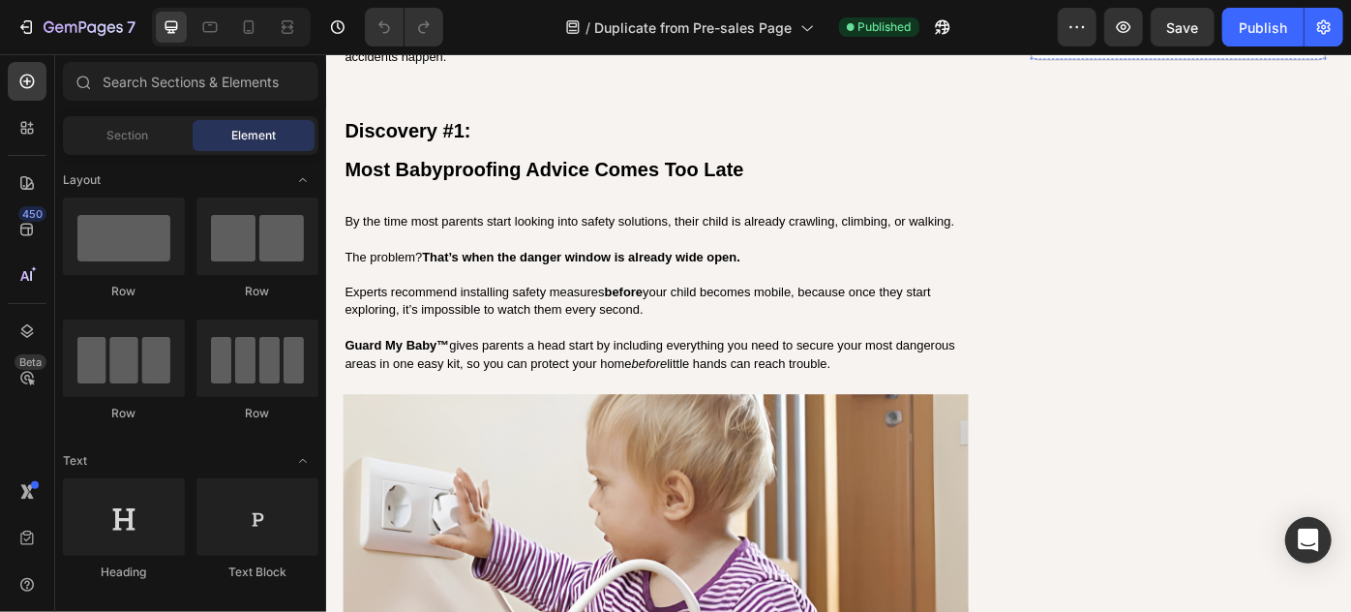
scroll to position [2199, 0]
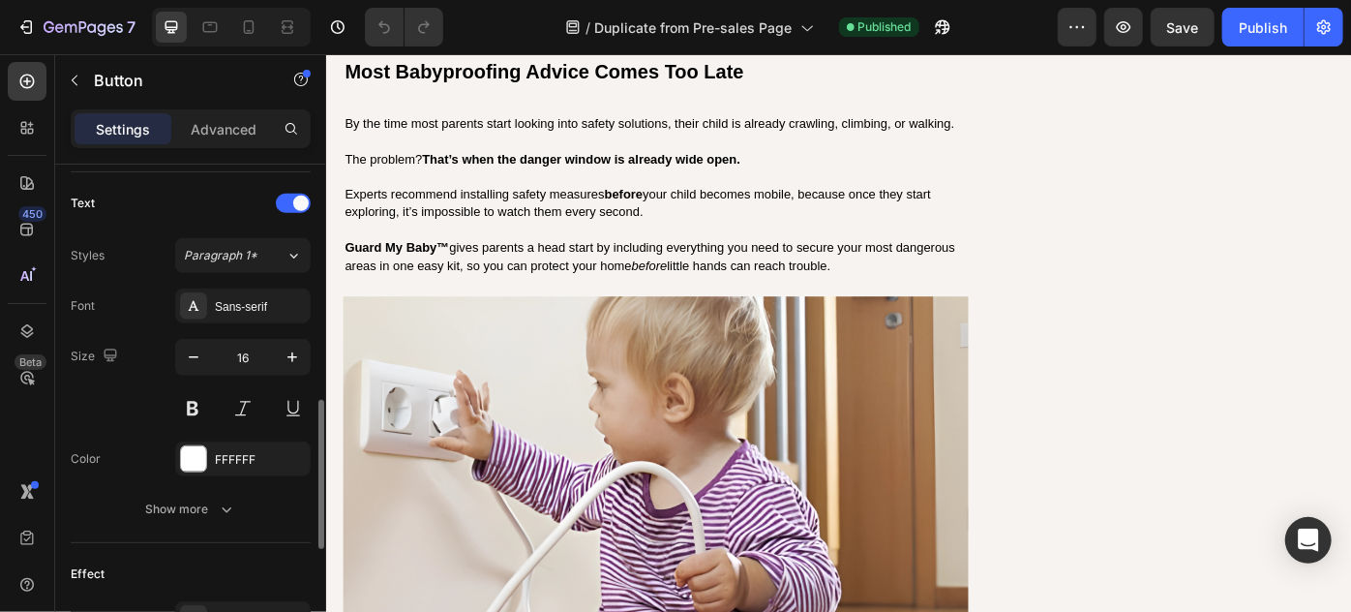
scroll to position [1143, 0]
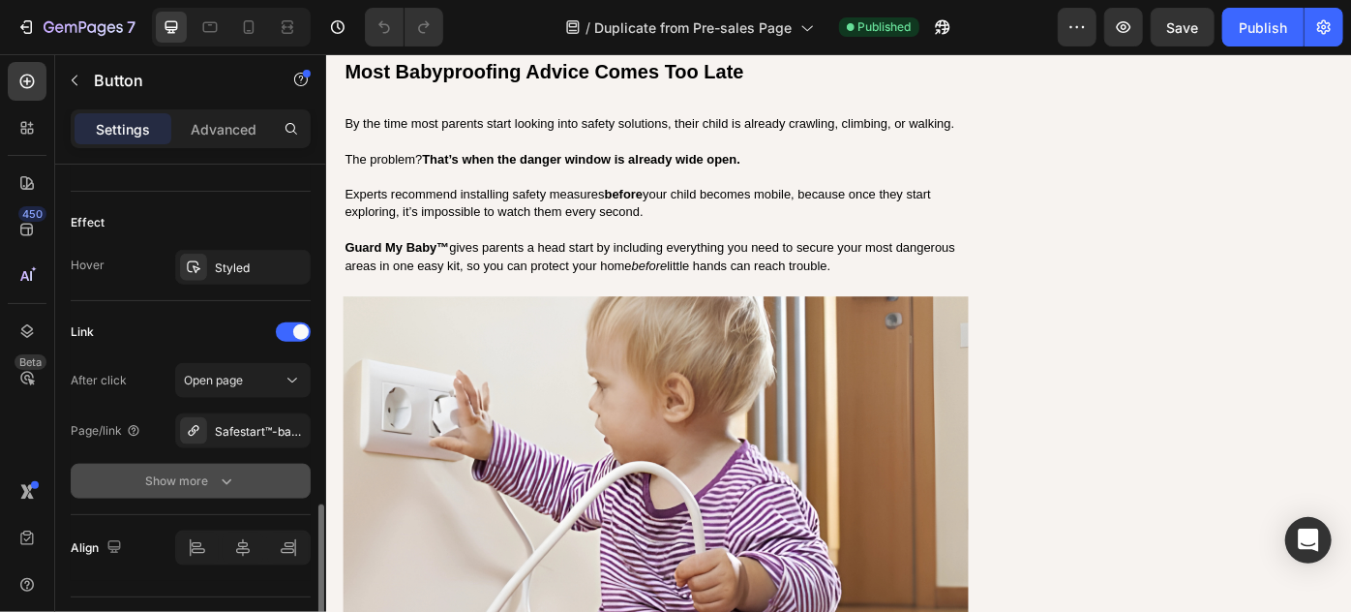
click at [221, 479] on icon "button" at bounding box center [226, 480] width 19 height 19
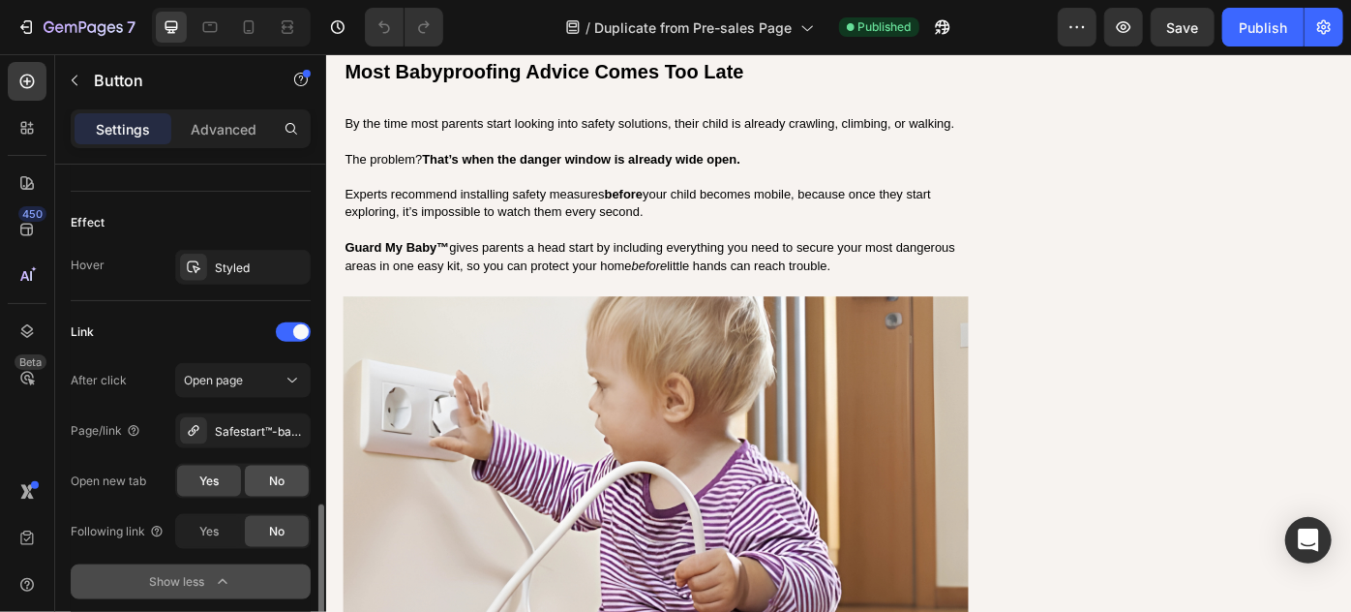
click at [271, 467] on div "No" at bounding box center [277, 481] width 64 height 31
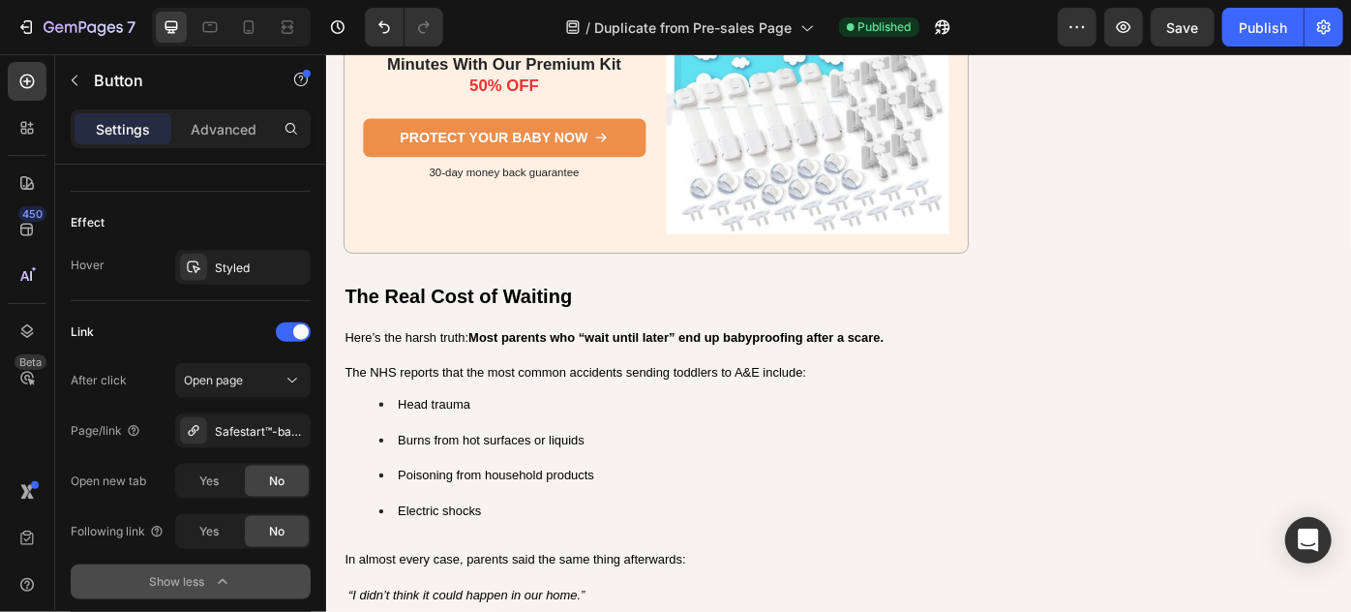
scroll to position [4927, 0]
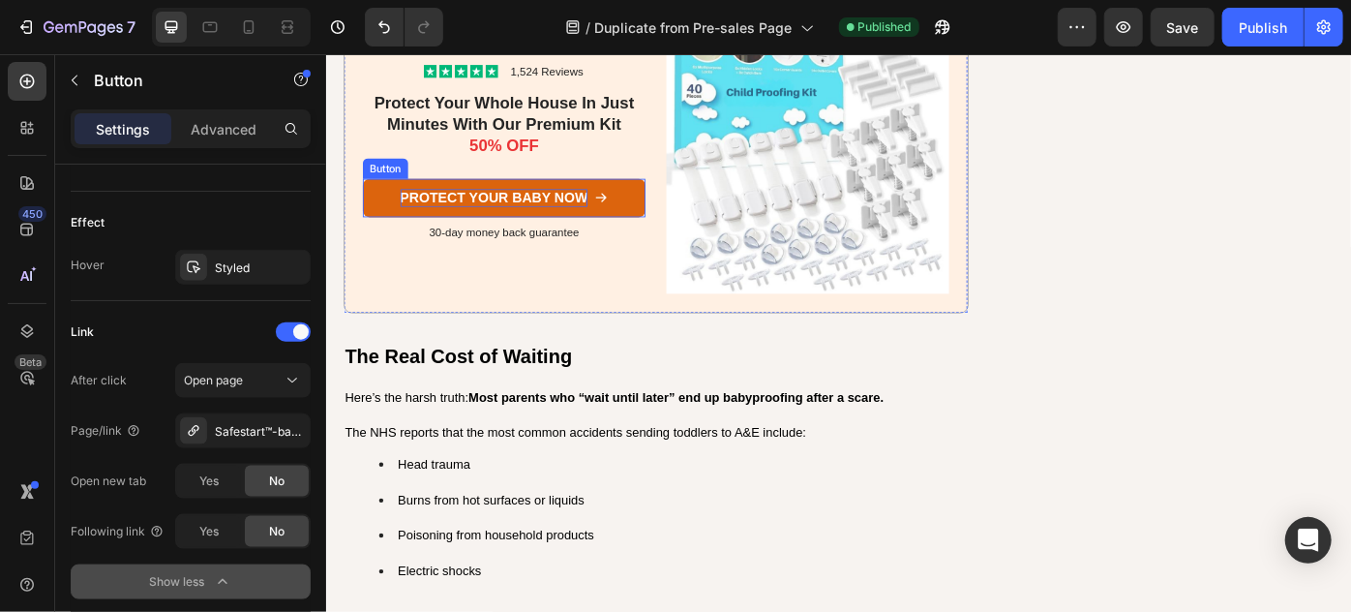
click at [611, 206] on p "Protect Your Baby Now" at bounding box center [515, 215] width 213 height 20
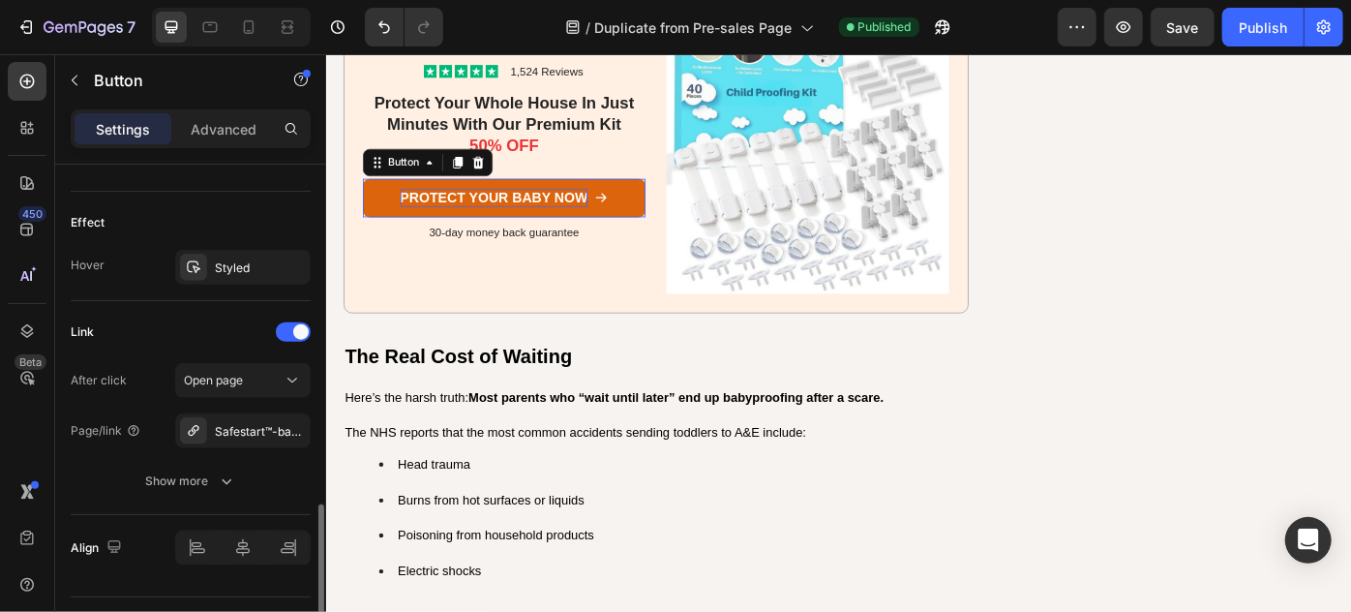
scroll to position [1143, 0]
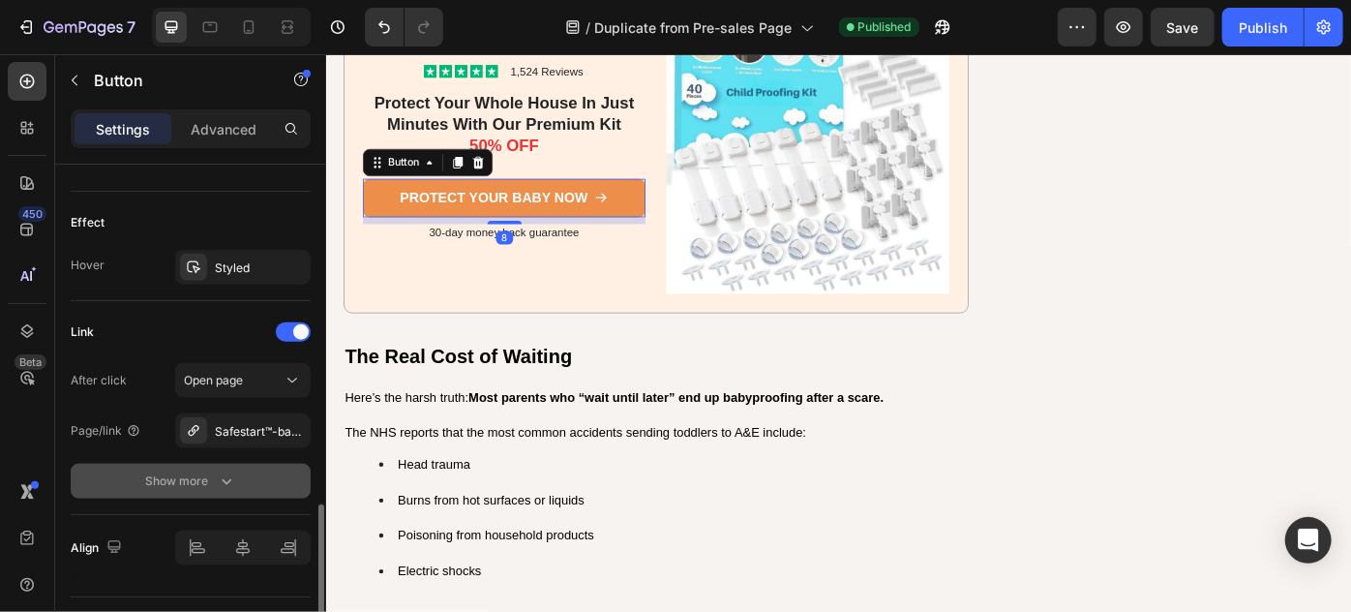
click at [201, 474] on div "Show more" at bounding box center [191, 480] width 90 height 19
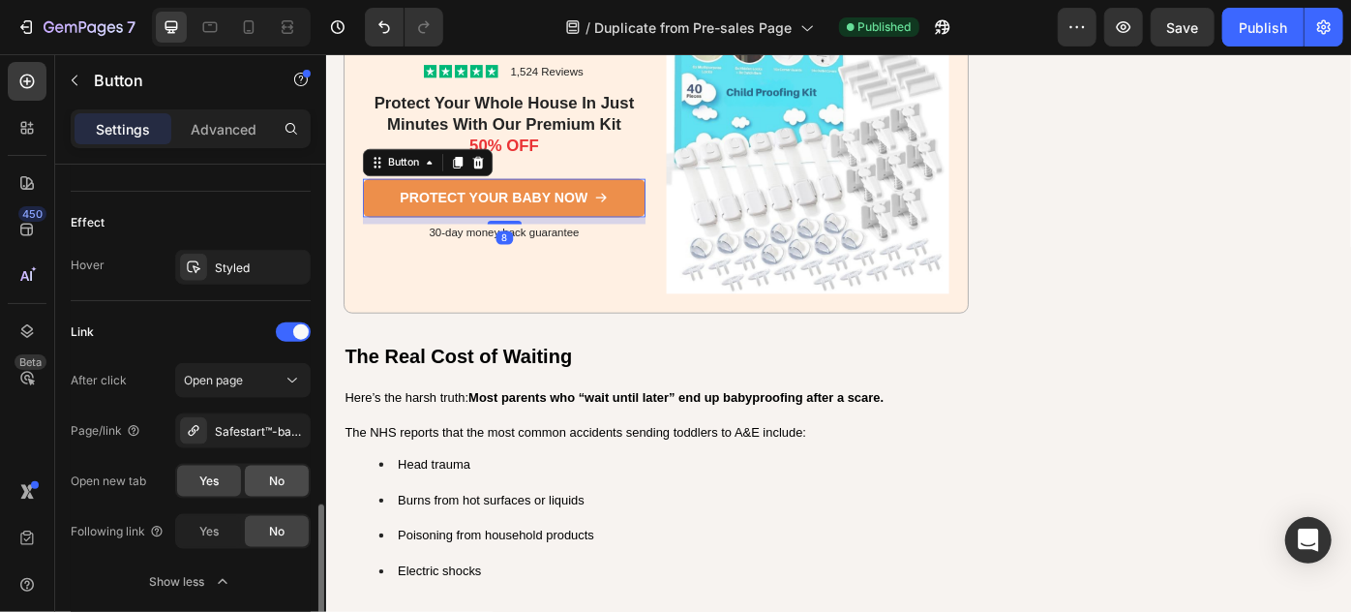
click at [261, 472] on div "No" at bounding box center [277, 481] width 64 height 31
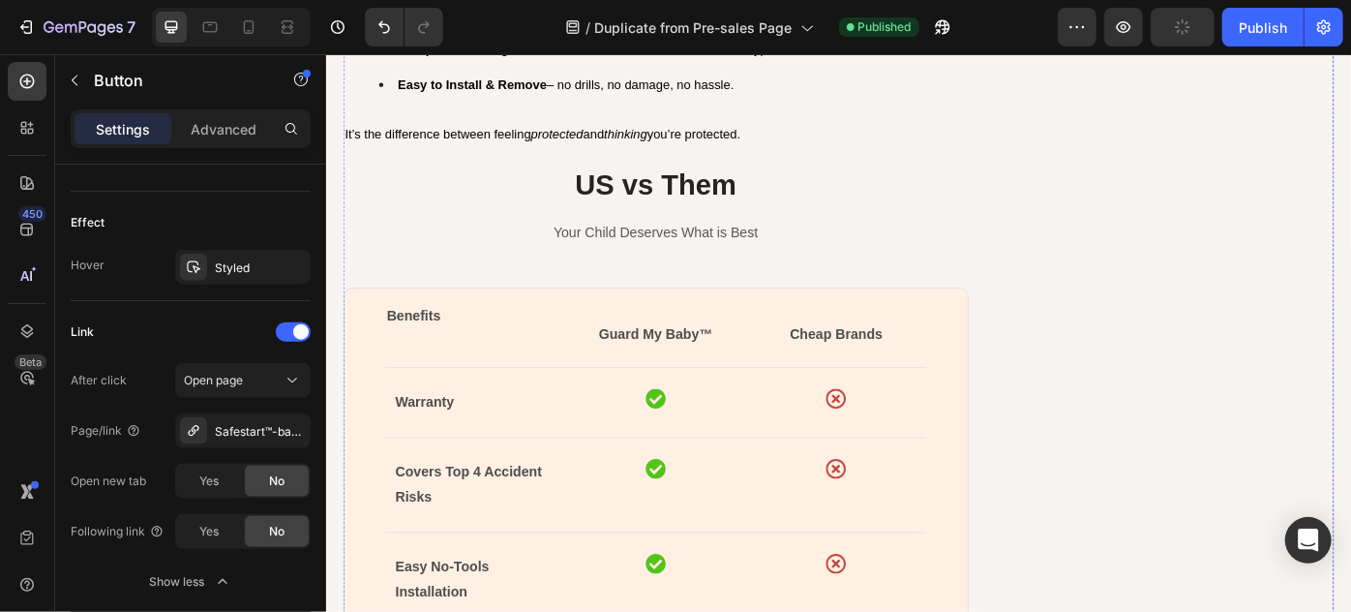
scroll to position [7127, 0]
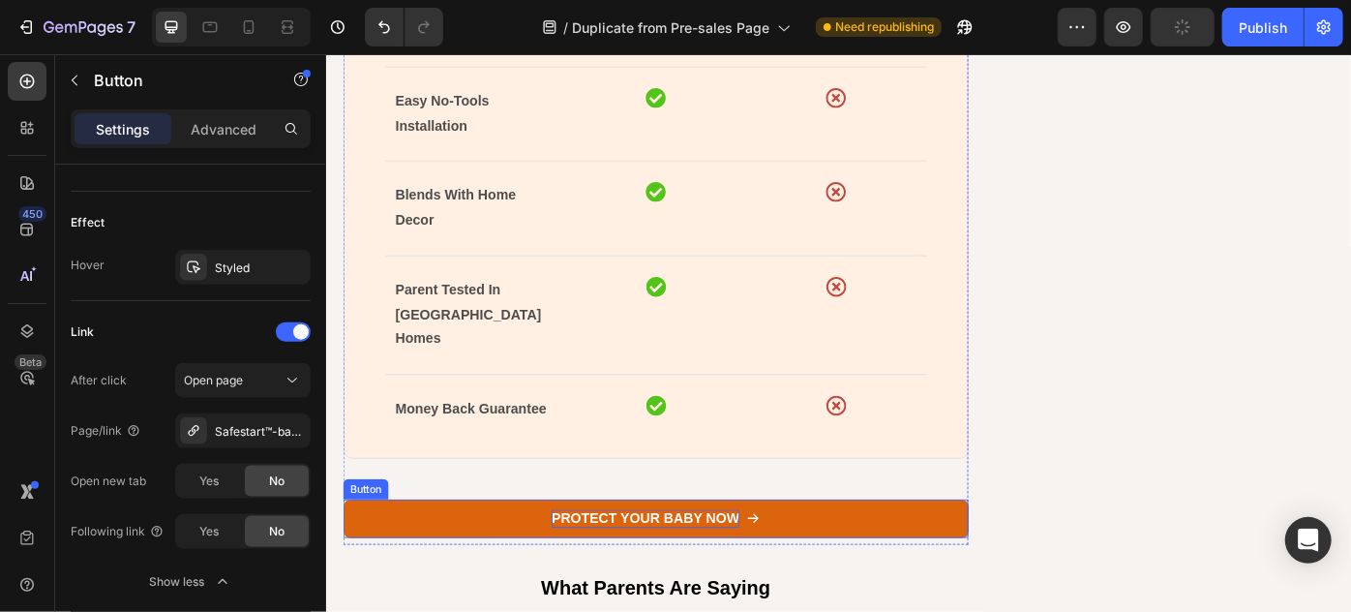
click at [631, 569] on p "Protect Your Baby Now" at bounding box center [687, 579] width 213 height 20
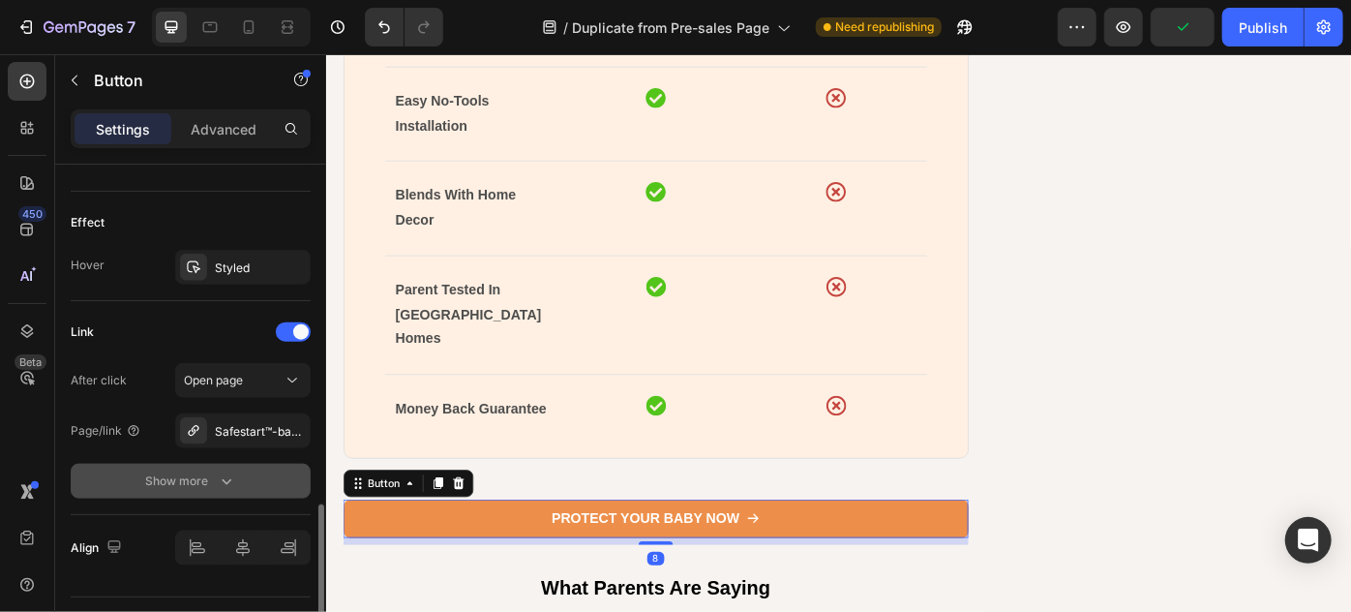
click at [224, 475] on icon "button" at bounding box center [226, 480] width 19 height 19
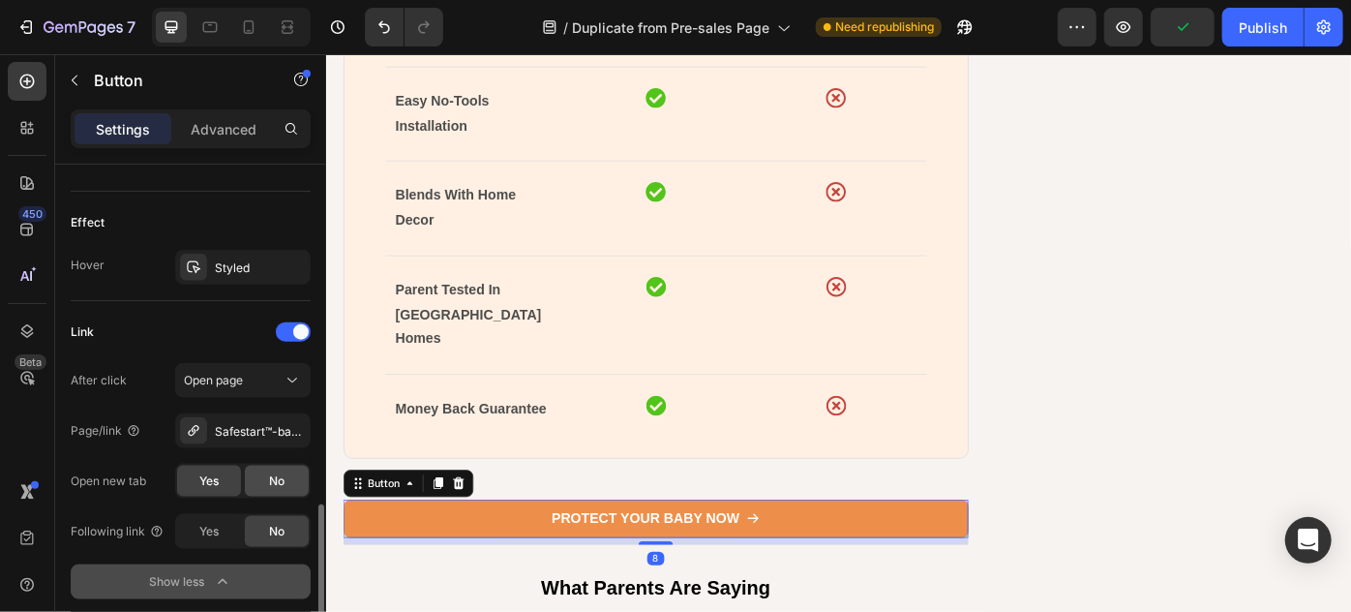
click at [279, 479] on span "No" at bounding box center [276, 480] width 15 height 17
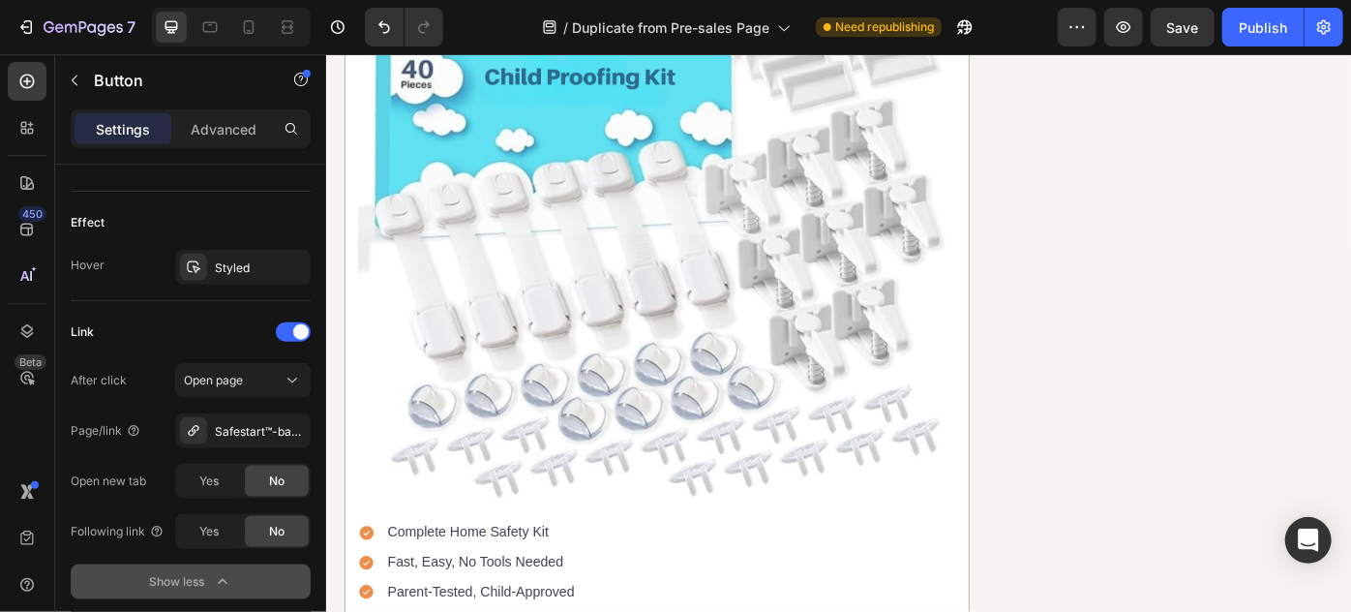
scroll to position [8975, 0]
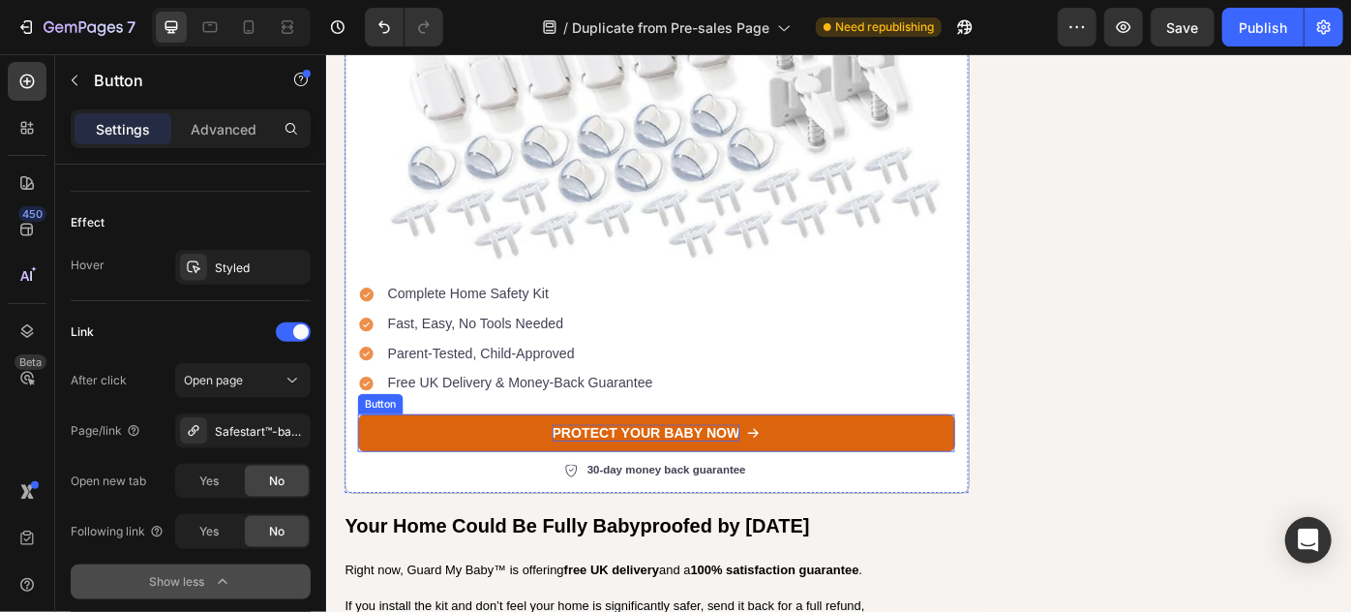
click at [633, 461] on link "Protect Your Baby Now" at bounding box center [699, 483] width 677 height 44
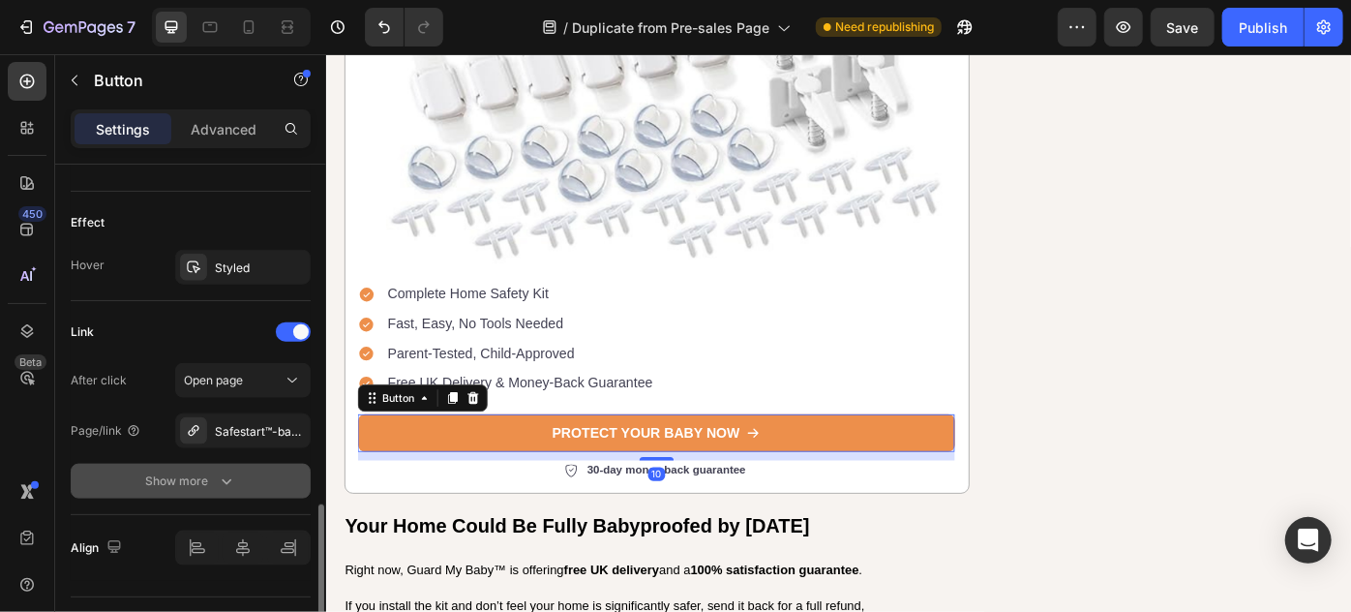
click at [214, 481] on div "Show more" at bounding box center [191, 480] width 90 height 19
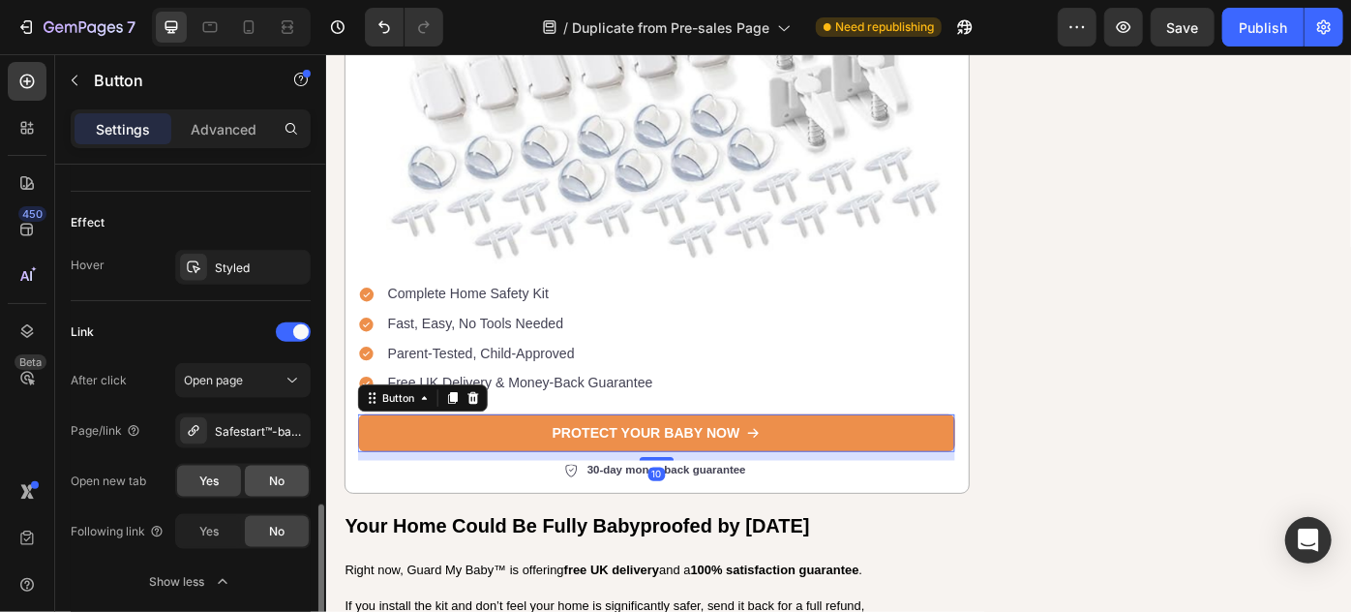
click at [284, 474] on span "No" at bounding box center [276, 480] width 15 height 17
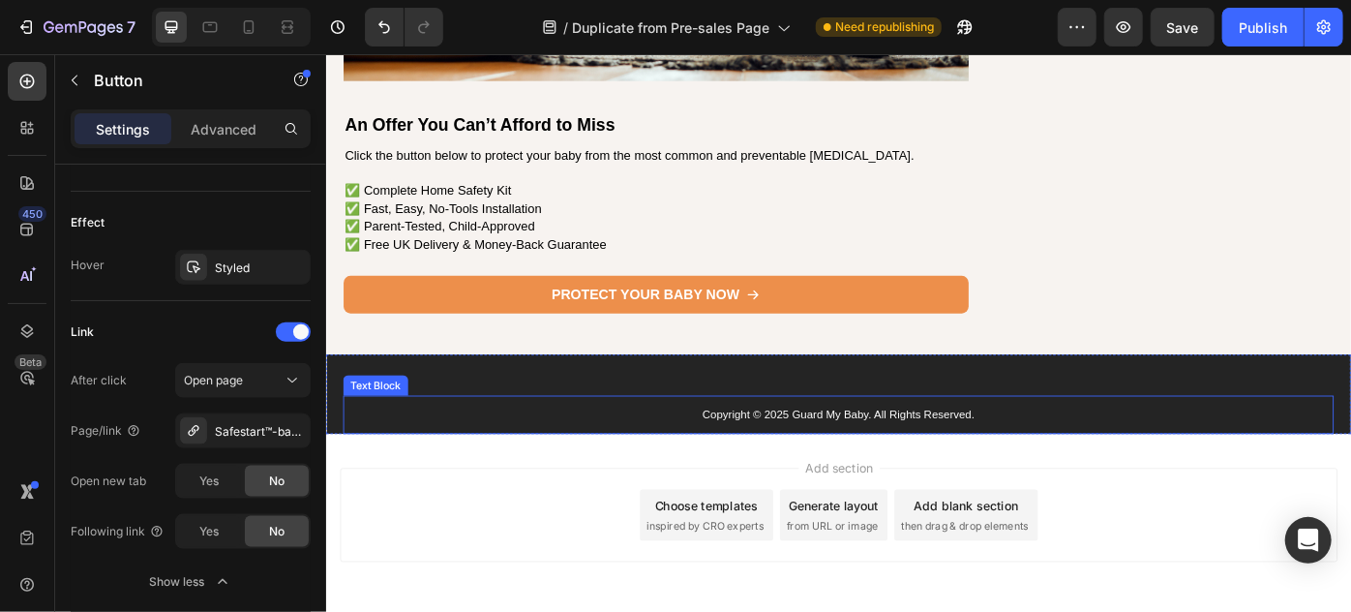
scroll to position [10168, 0]
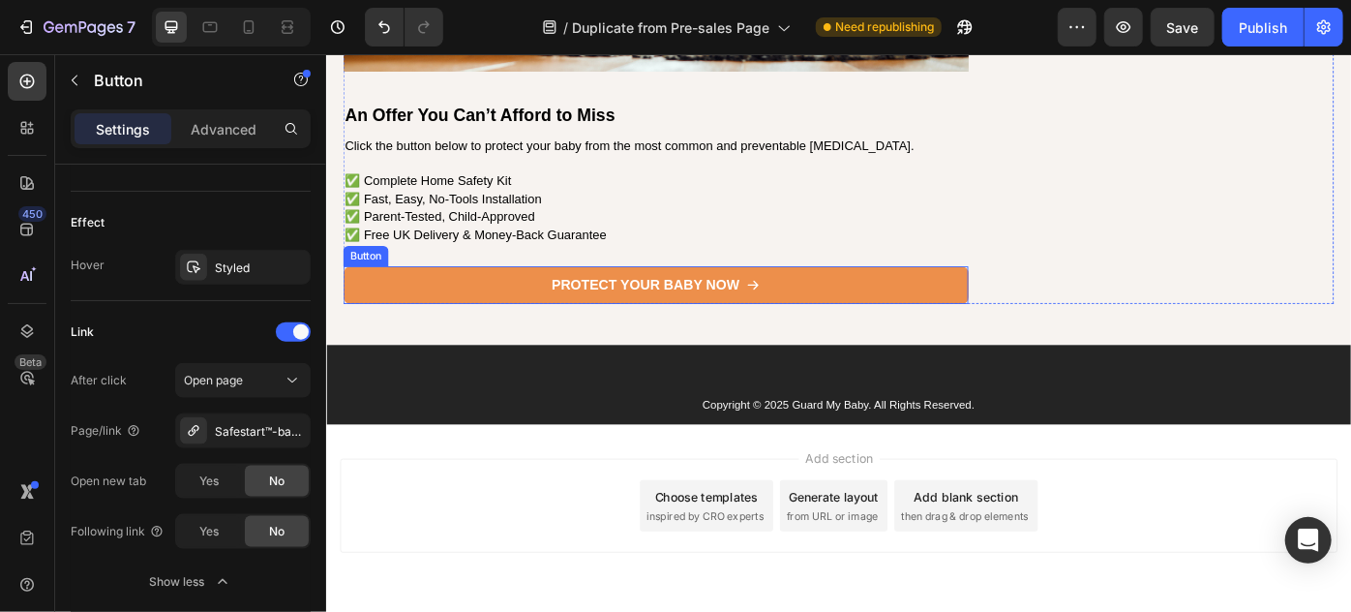
click at [609, 305] on p "Protect Your Baby Now" at bounding box center [687, 315] width 213 height 20
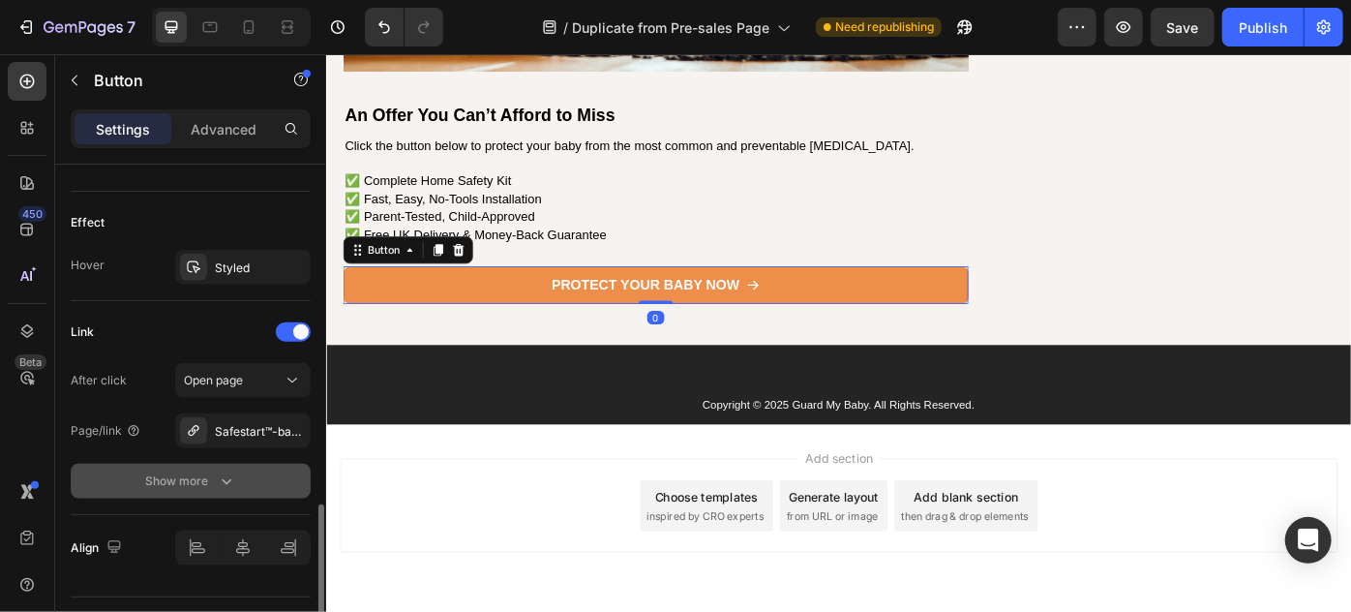
click at [170, 477] on div "Show more" at bounding box center [191, 480] width 90 height 19
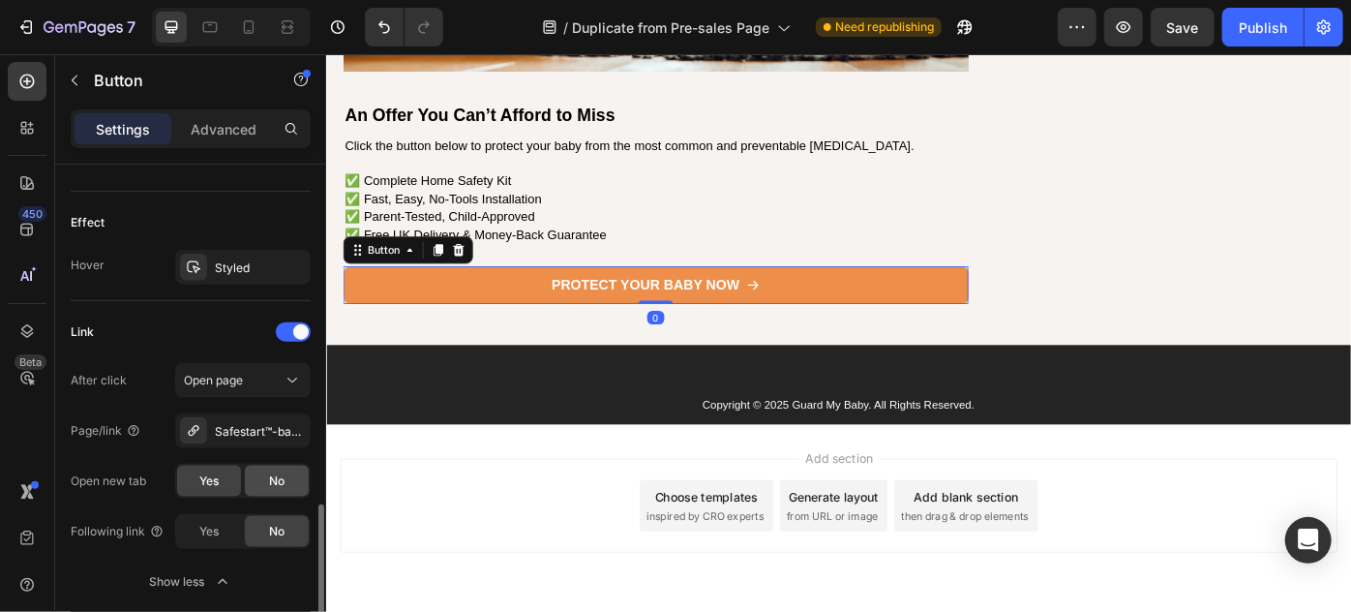
drag, startPoint x: 269, startPoint y: 476, endPoint x: 282, endPoint y: 474, distance: 12.7
click at [270, 476] on span "No" at bounding box center [276, 480] width 15 height 17
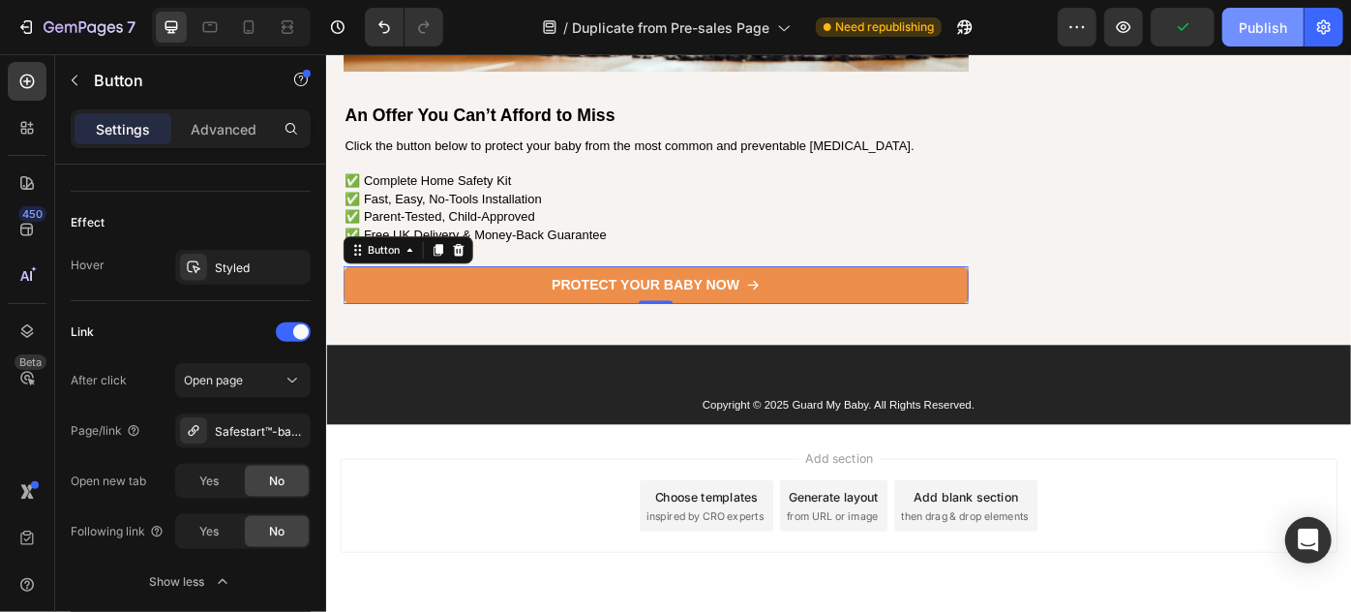
click at [1259, 22] on div "Publish" at bounding box center [1263, 27] width 48 height 20
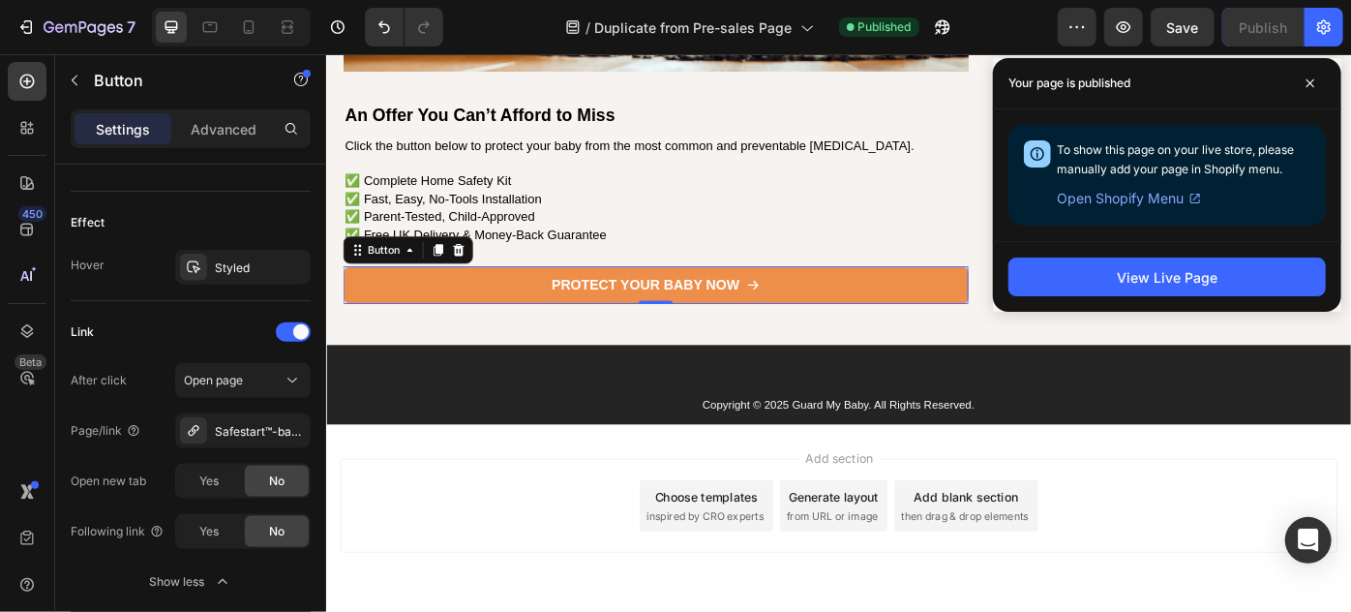
click at [1154, 202] on span "Open Shopify Menu" at bounding box center [1120, 198] width 127 height 23
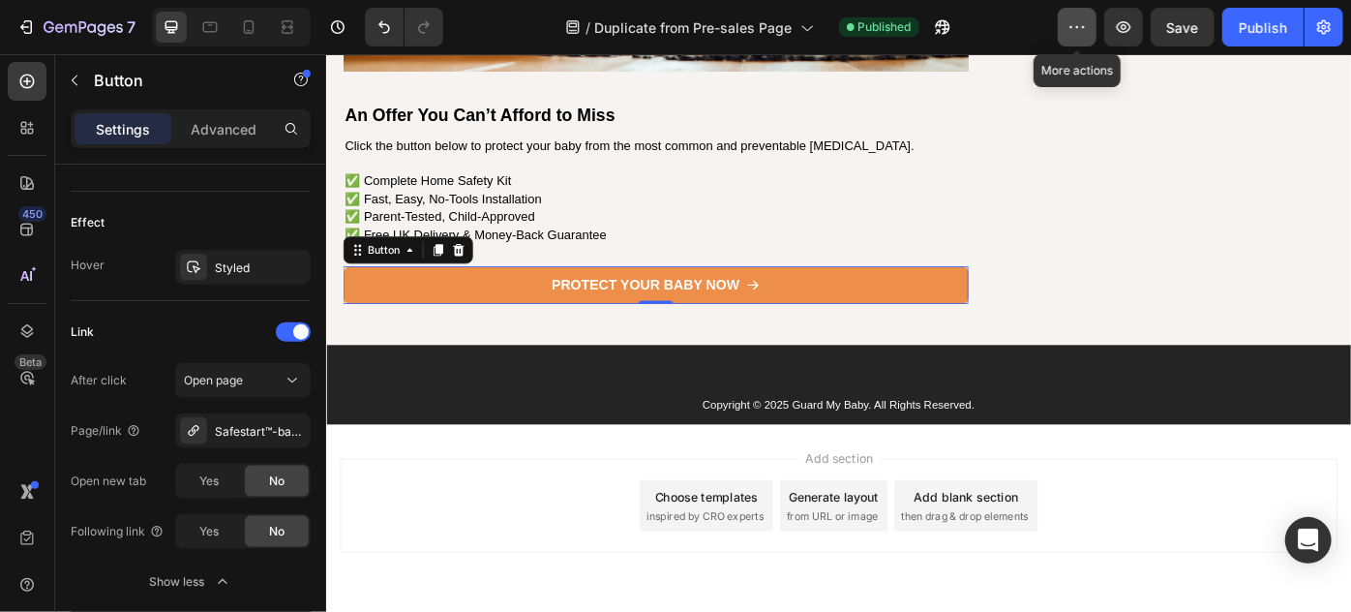
click at [1091, 30] on button "button" at bounding box center [1077, 27] width 39 height 39
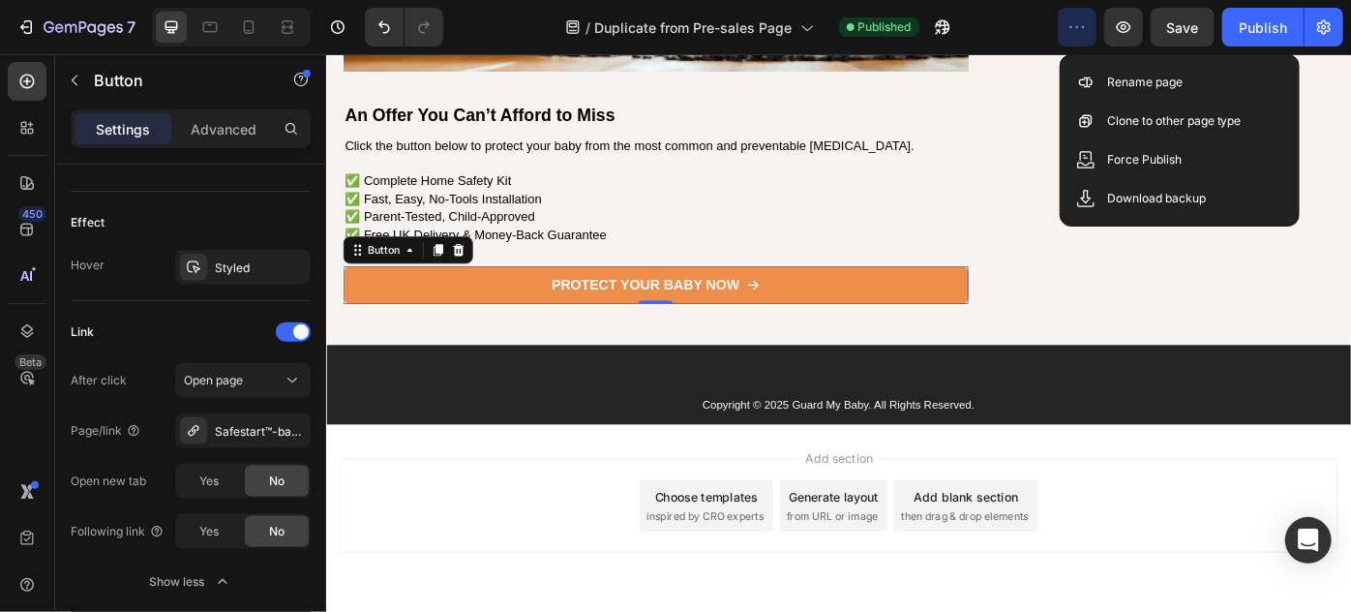
click at [1073, 30] on icon "button" at bounding box center [1077, 26] width 19 height 19
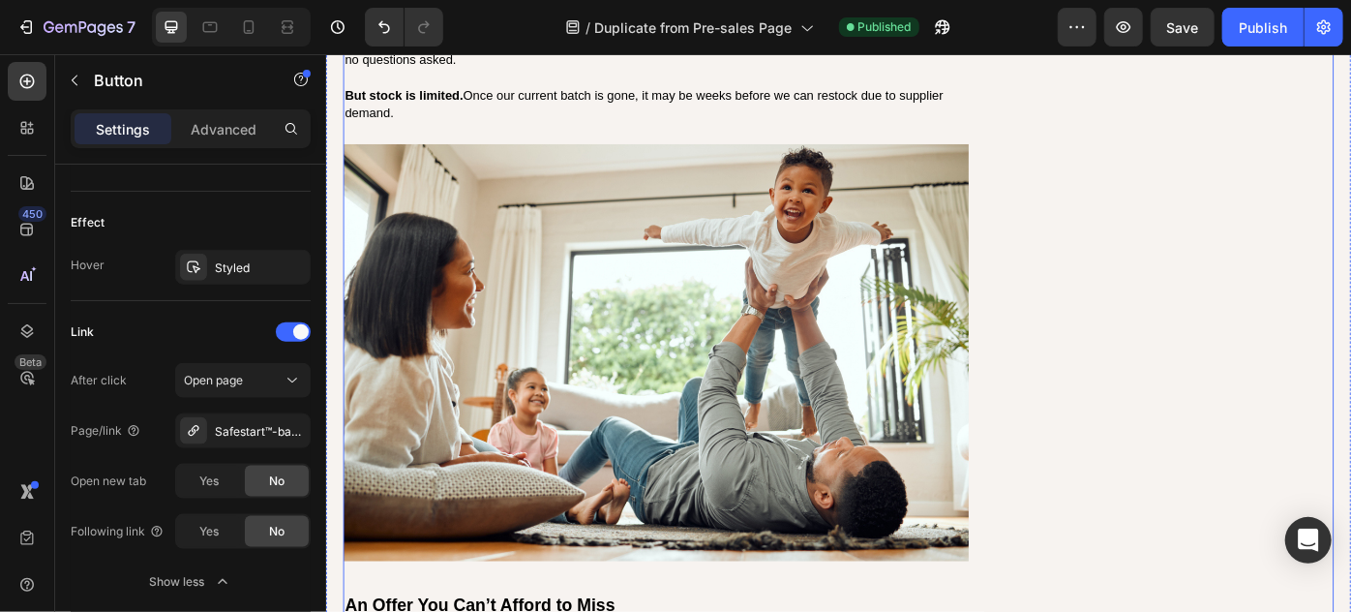
scroll to position [9553, 0]
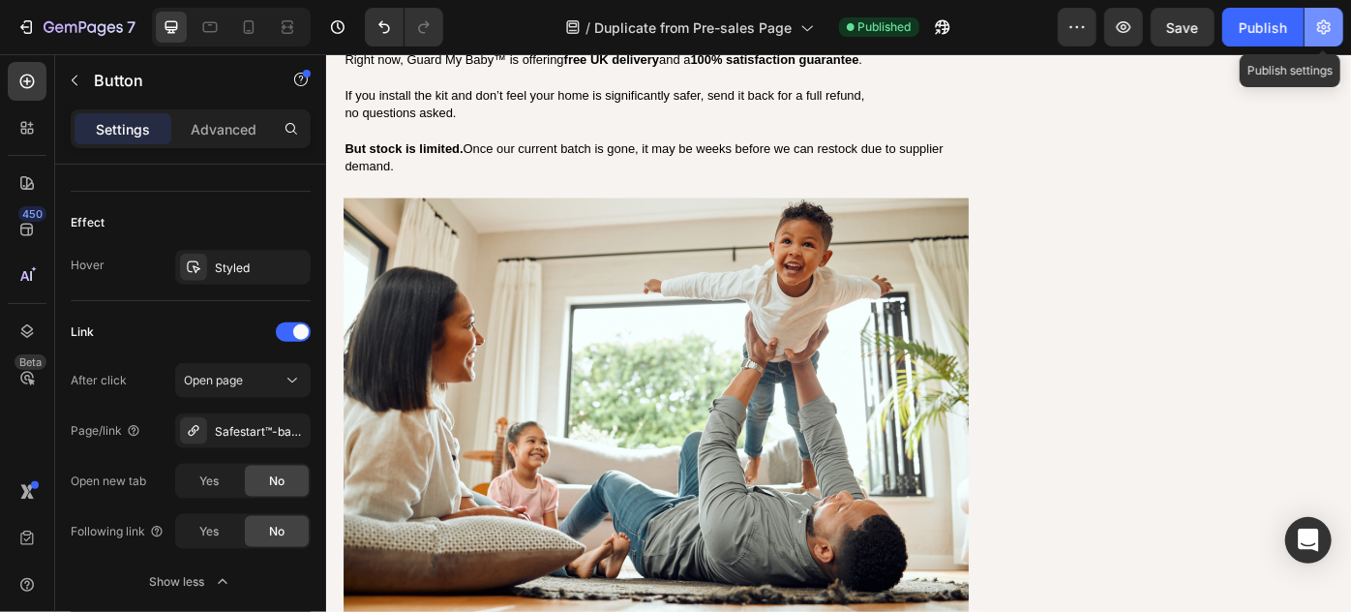
click at [1327, 20] on icon "button" at bounding box center [1323, 26] width 19 height 19
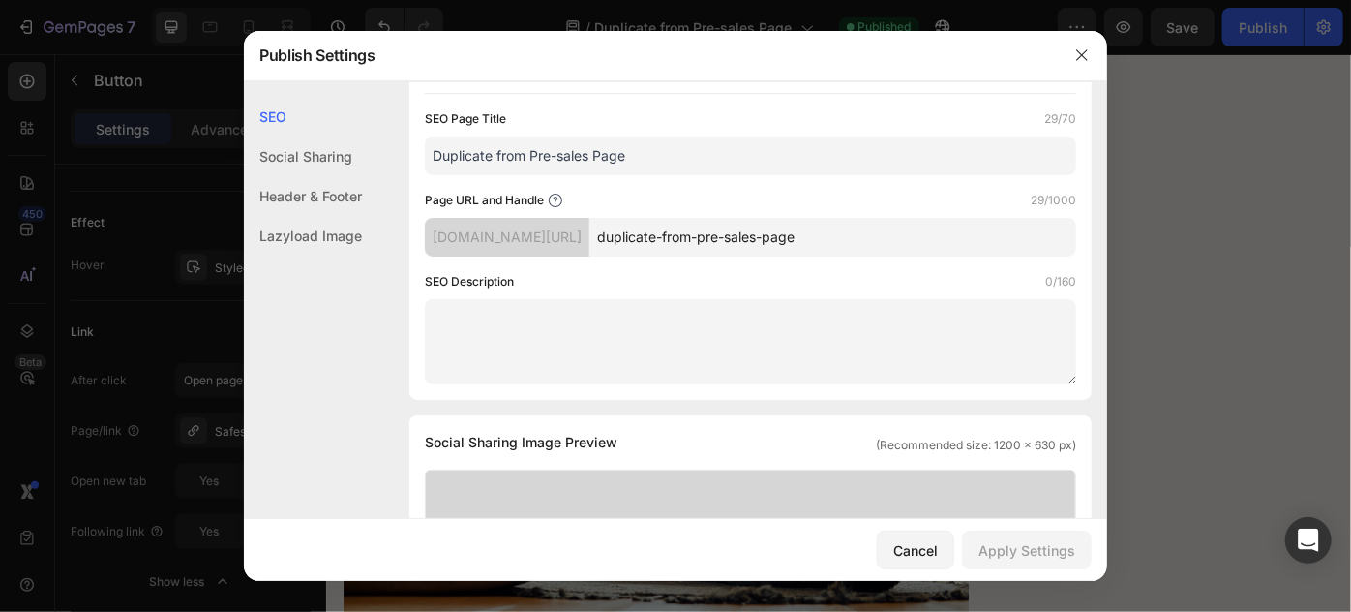
scroll to position [0, 0]
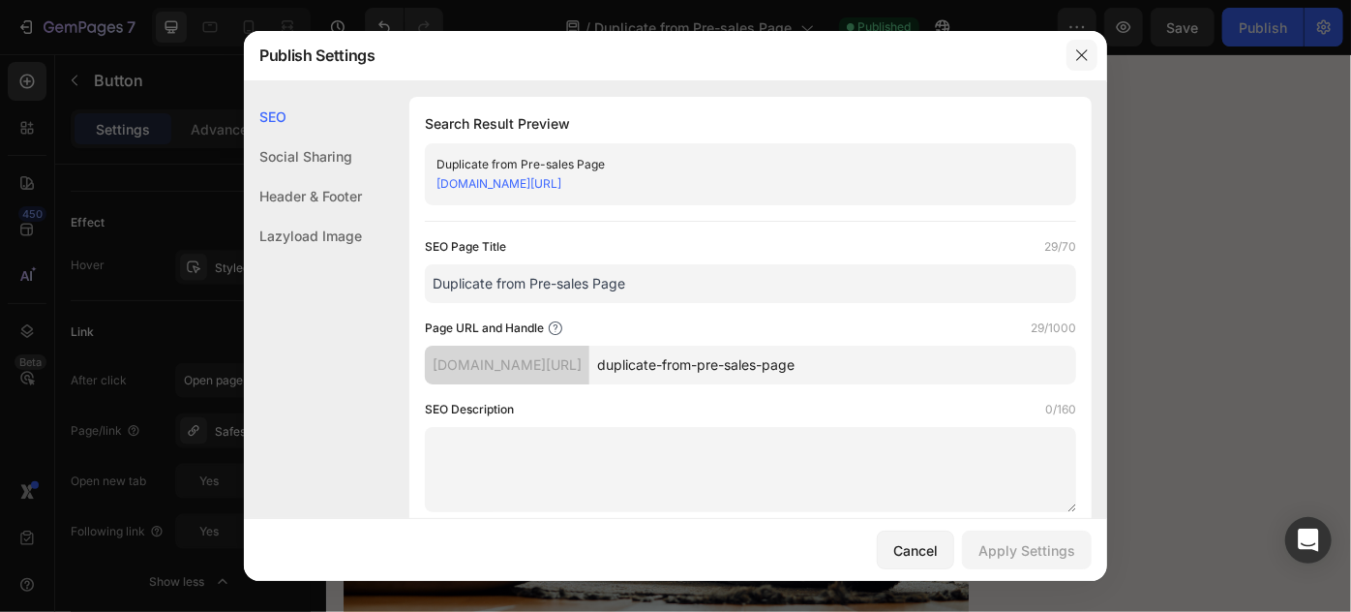
click at [1075, 61] on icon "button" at bounding box center [1081, 54] width 15 height 15
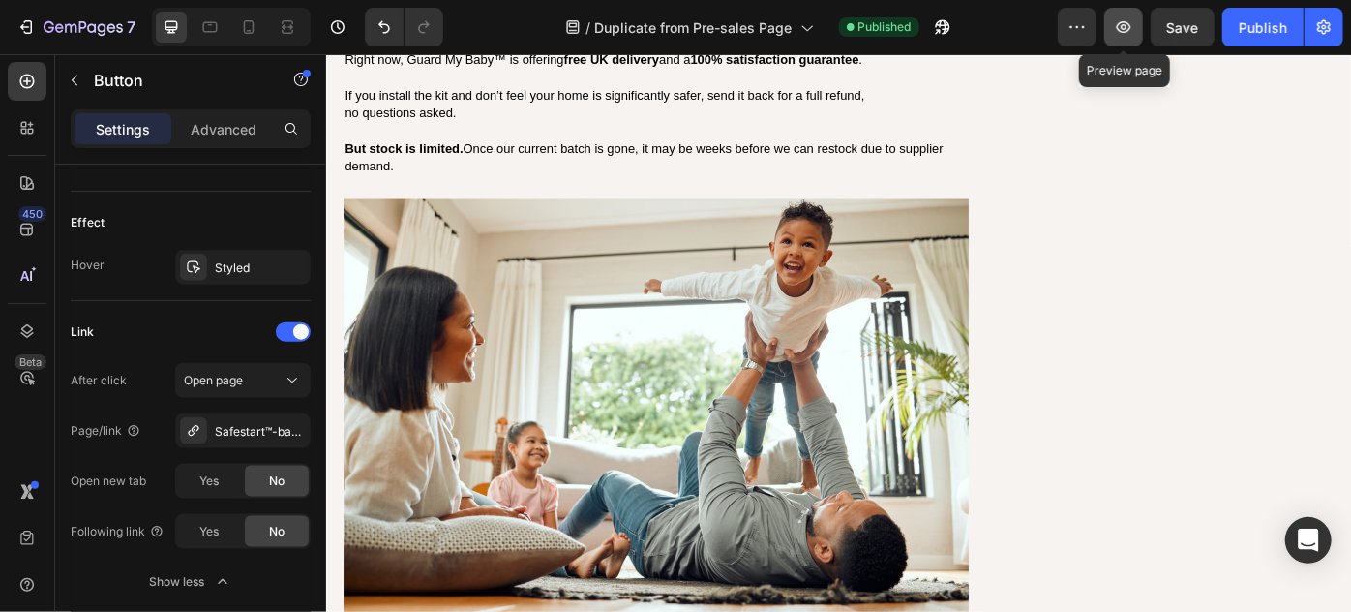
click at [1124, 23] on icon "button" at bounding box center [1123, 26] width 19 height 19
